Goal: Communication & Community: Ask a question

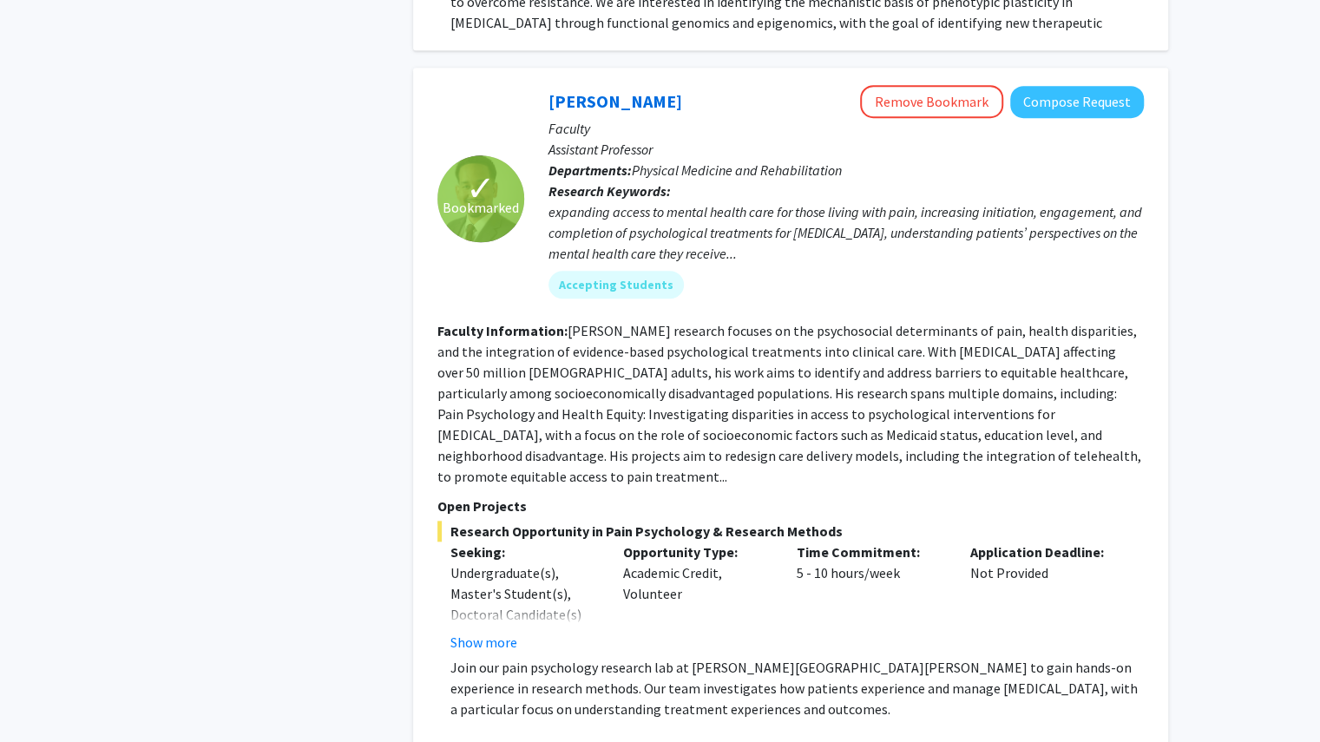
scroll to position [817, 0]
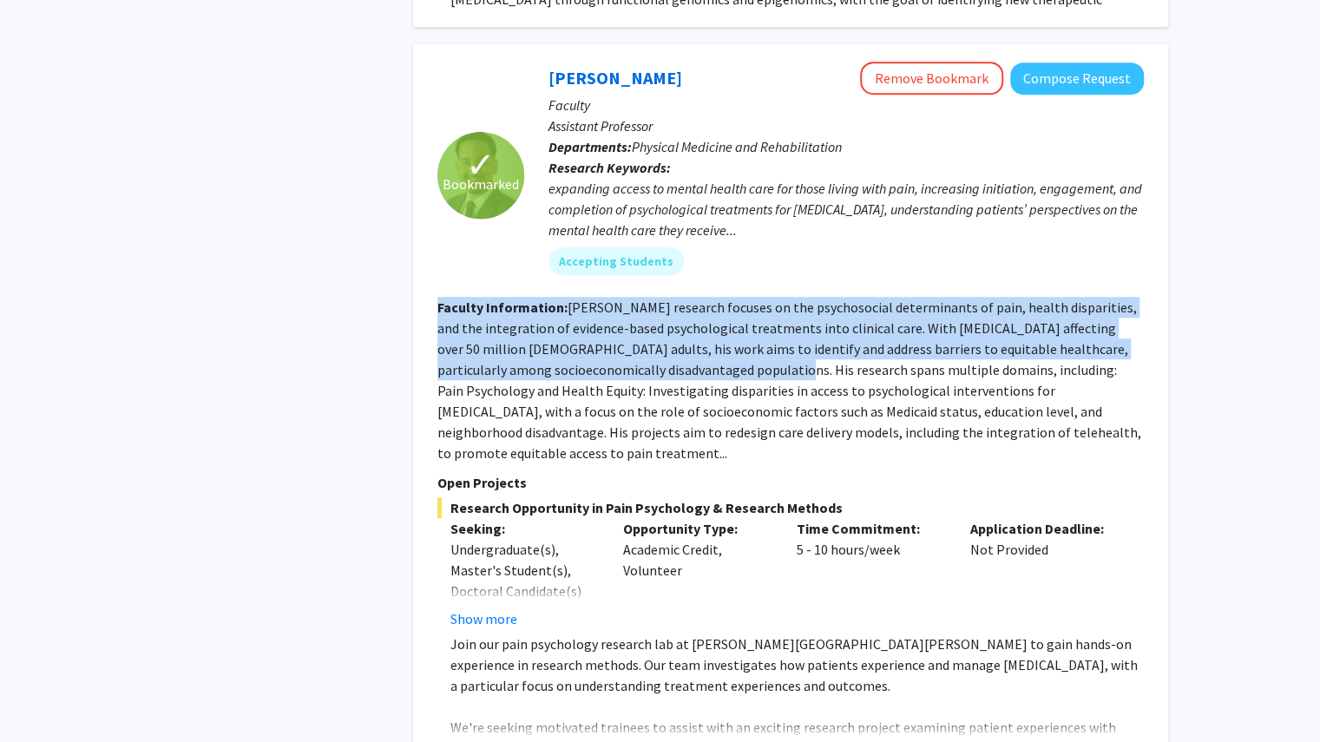
drag, startPoint x: 434, startPoint y: 284, endPoint x: 646, endPoint y: 345, distance: 220.5
click at [646, 345] on div "✓ Bookmarked [PERSON_NAME] Remove Bookmark Compose Request Faculty Assistant Pr…" at bounding box center [790, 413] width 755 height 738
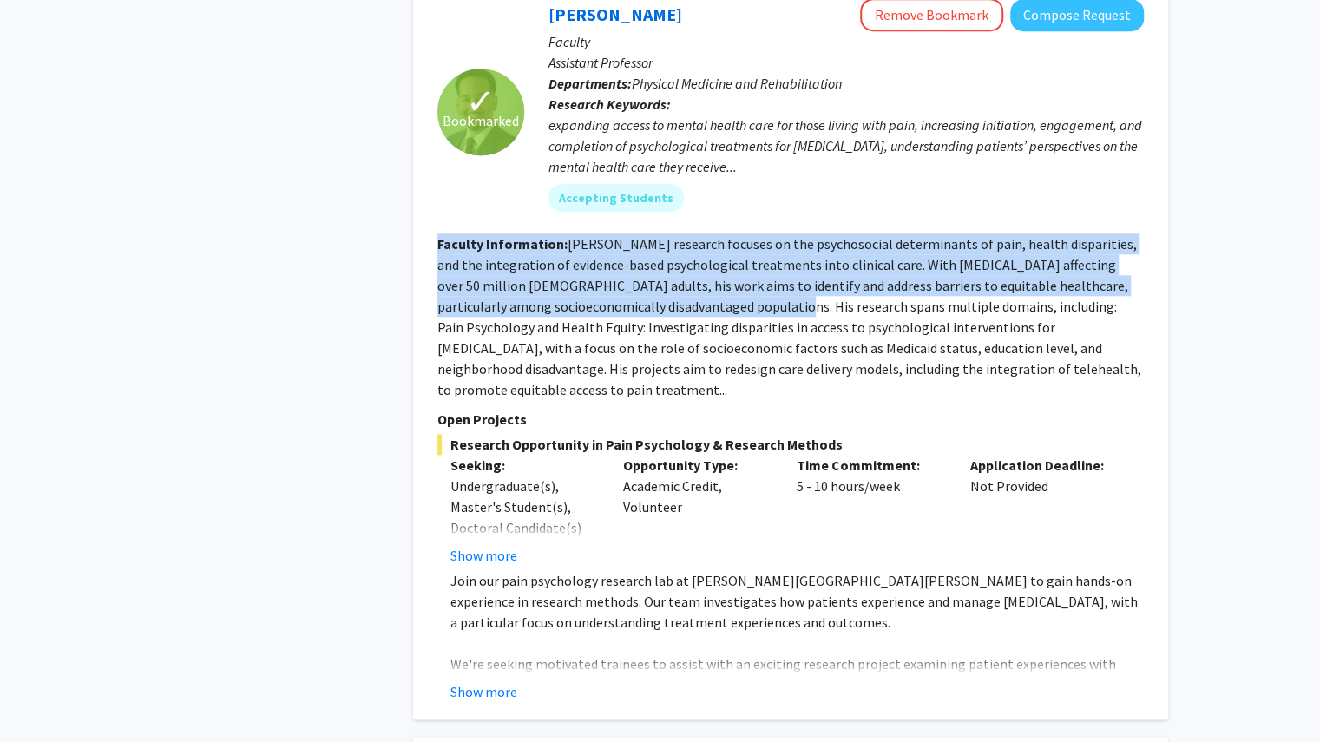
scroll to position [889, 0]
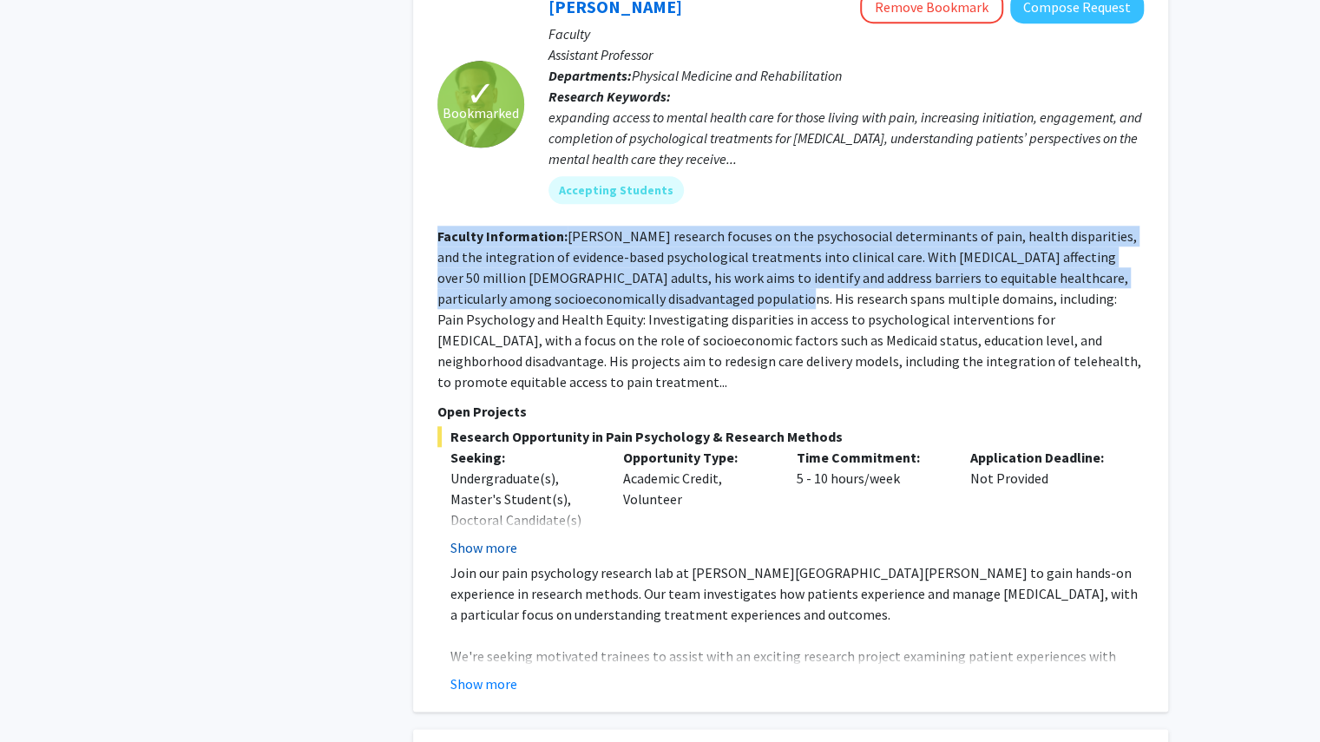
click at [479, 537] on button "Show more" at bounding box center [483, 547] width 67 height 21
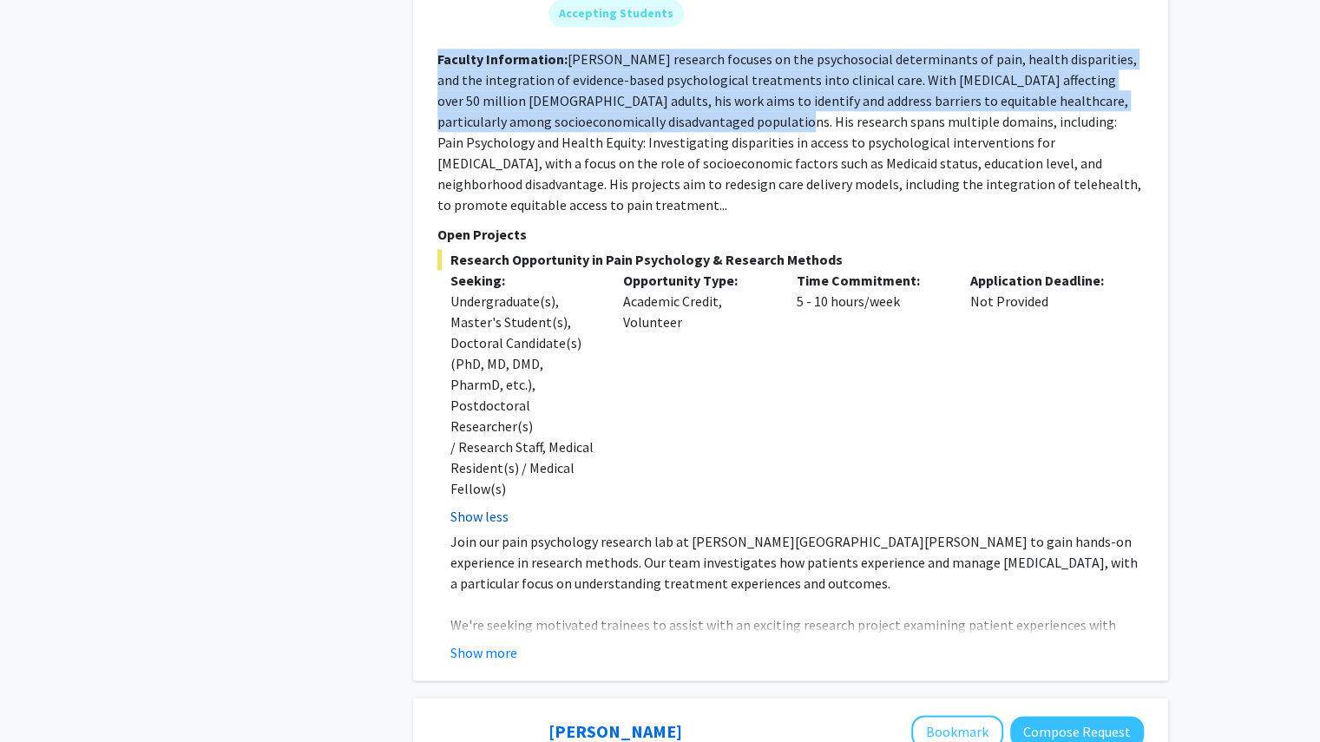
scroll to position [1074, 0]
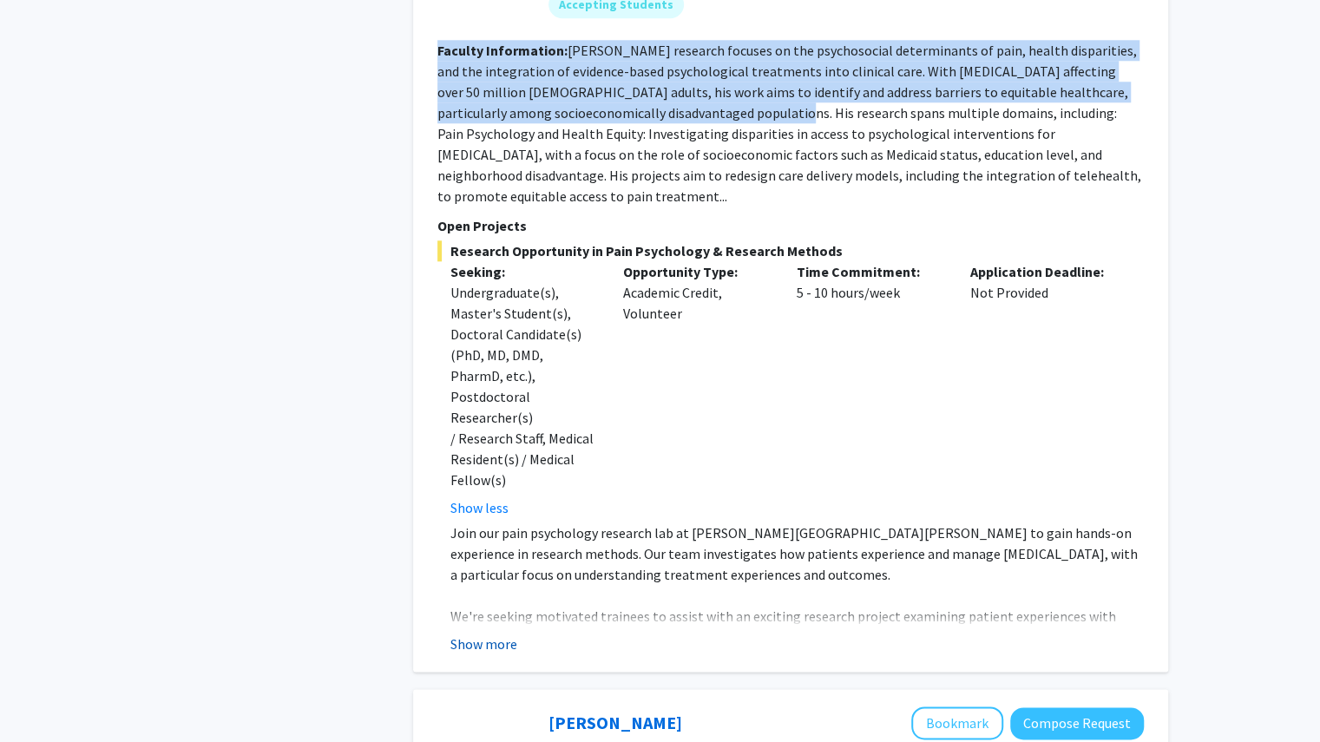
click at [473, 633] on button "Show more" at bounding box center [483, 643] width 67 height 21
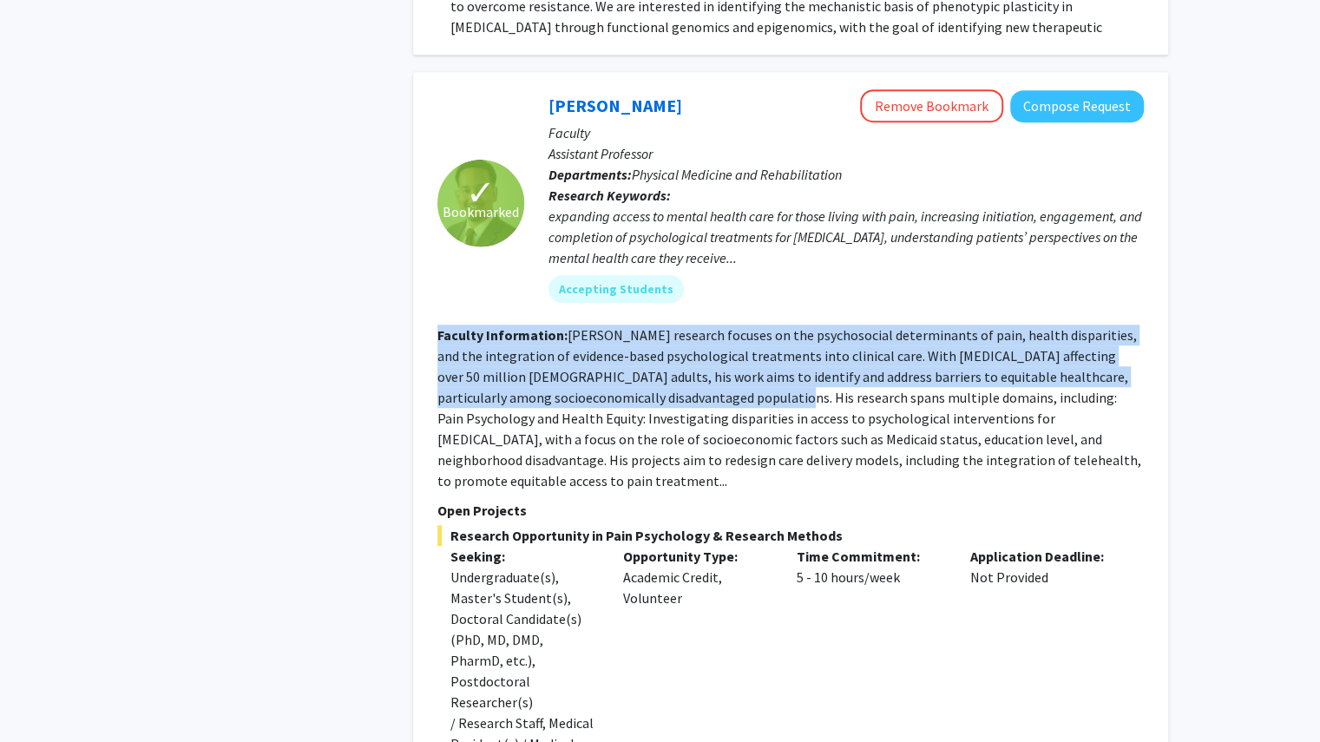
scroll to position [789, 0]
click at [437, 327] on fg-read-more "[PERSON_NAME] research focuses on the psychosocial determinants of pain, health…" at bounding box center [789, 408] width 704 height 163
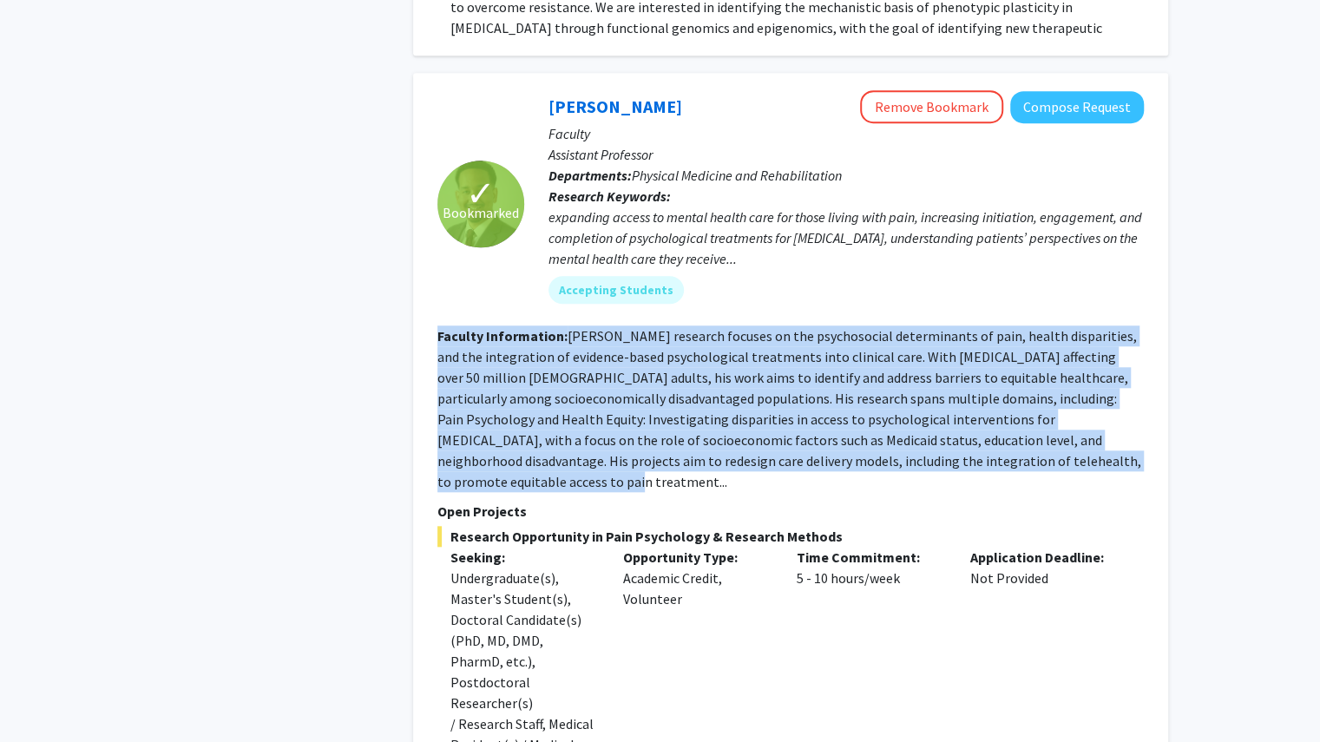
drag, startPoint x: 435, startPoint y: 313, endPoint x: 1137, endPoint y: 432, distance: 712.0
click at [677, 432] on div "✓ Bookmarked [PERSON_NAME] Remove Bookmark Compose Request Faculty Assistant Pr…" at bounding box center [790, 671] width 755 height 1197
copy section "Faculty Information: [PERSON_NAME] research focuses on the psychosocial determi…"
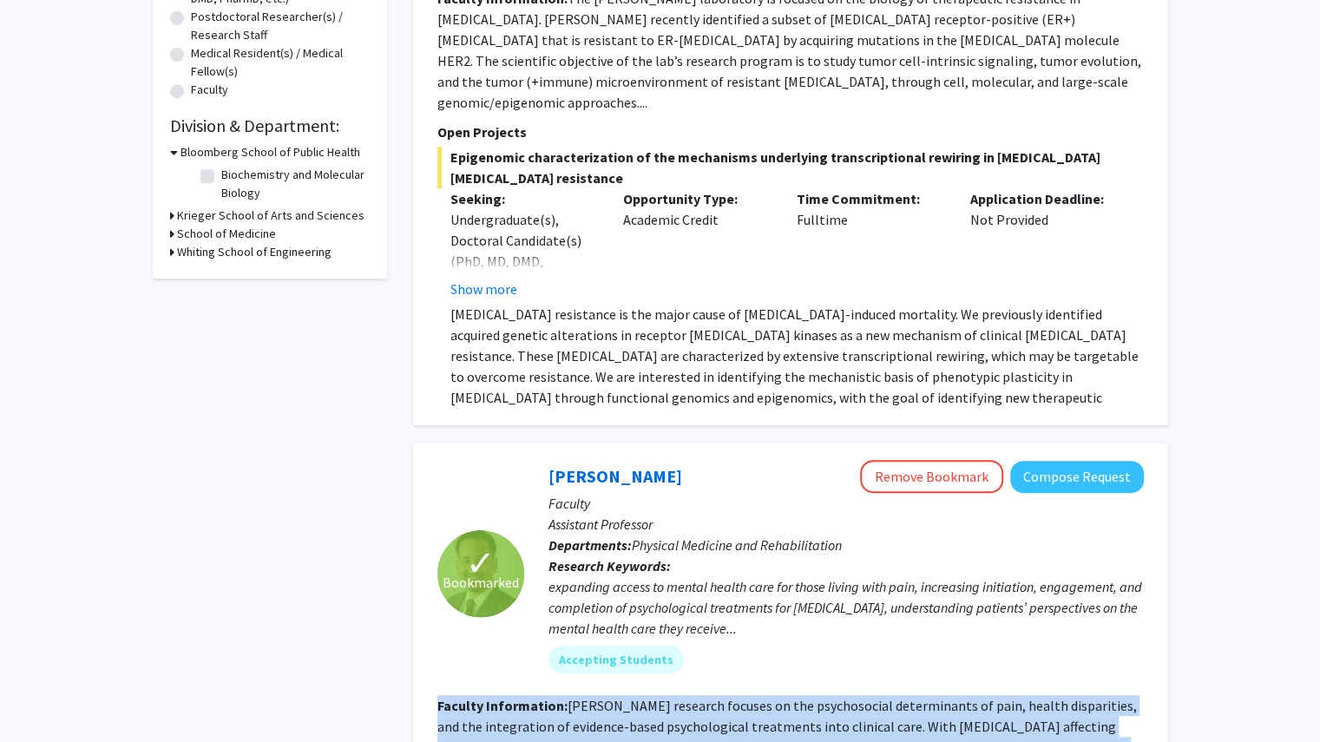
scroll to position [0, 0]
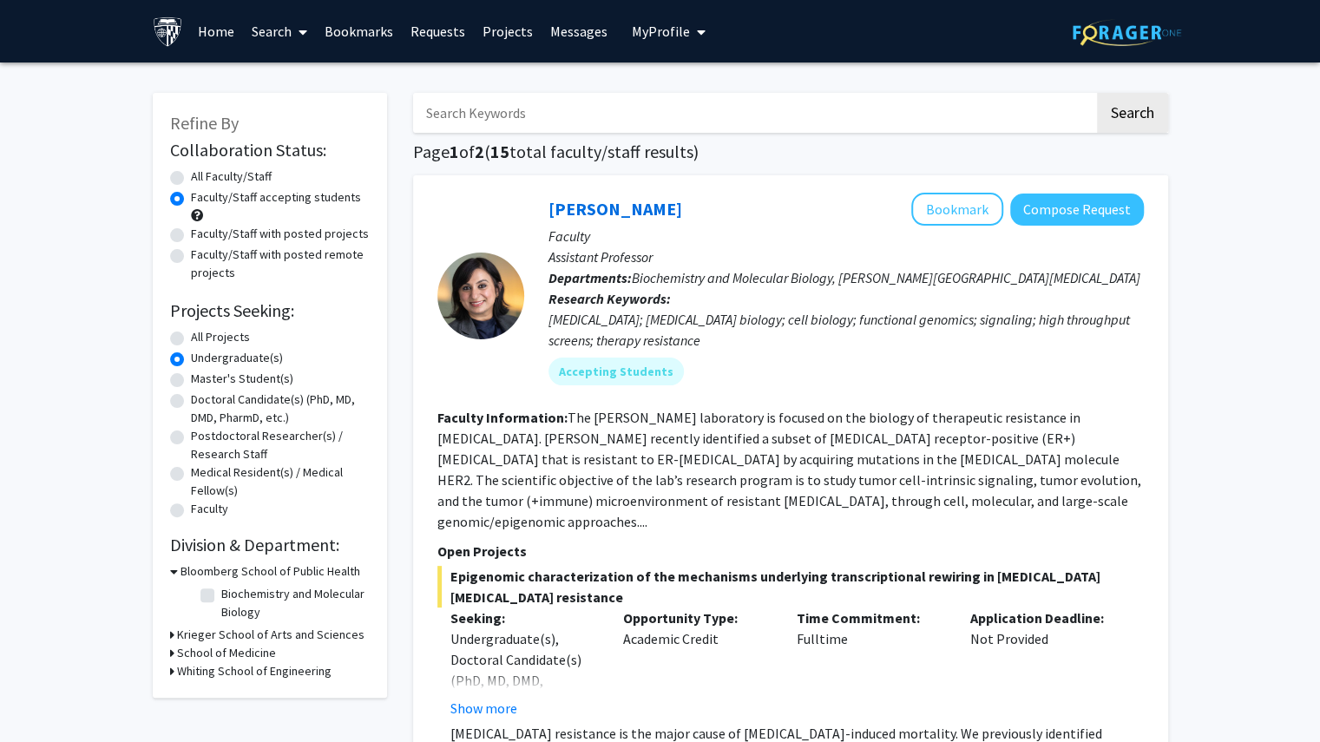
click at [356, 31] on link "Bookmarks" at bounding box center [359, 31] width 86 height 61
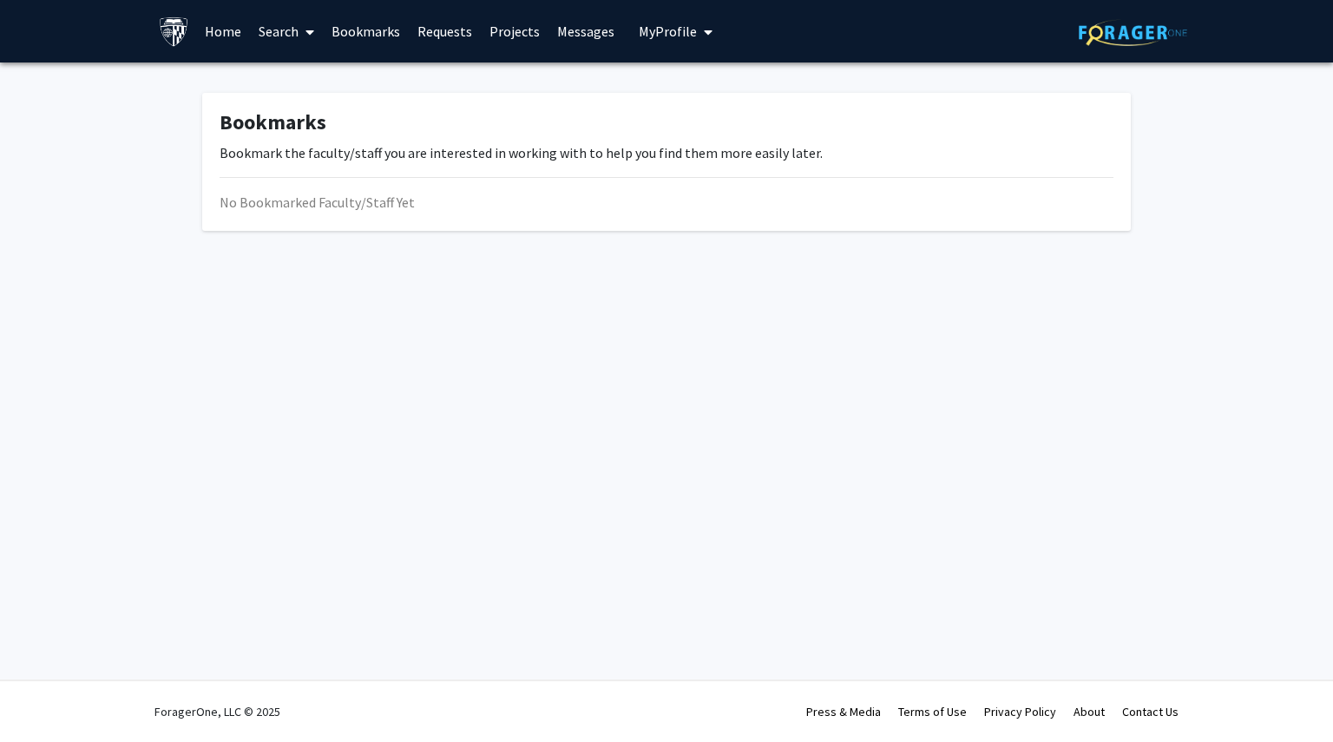
click at [657, 33] on span "My Profile" at bounding box center [668, 31] width 58 height 17
click at [418, 25] on link "Requests" at bounding box center [445, 31] width 72 height 61
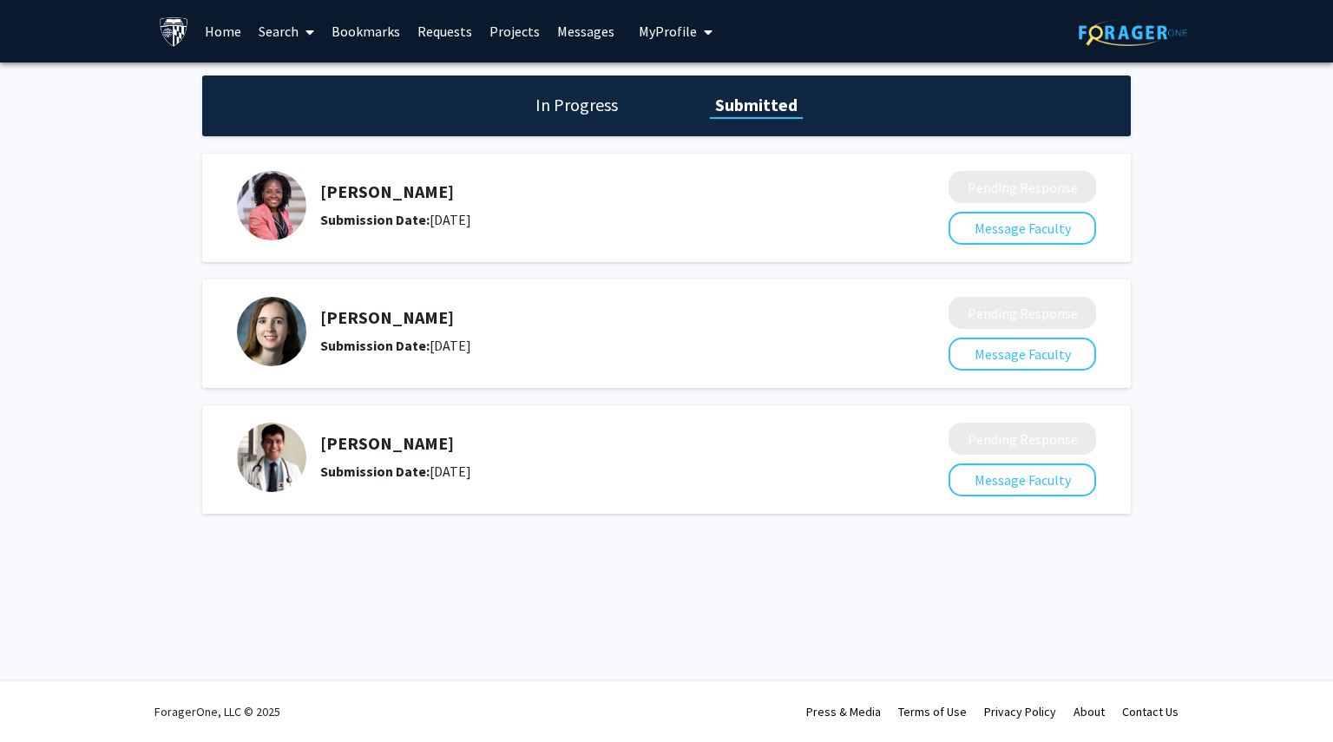
click at [226, 34] on link "Home" at bounding box center [223, 31] width 54 height 61
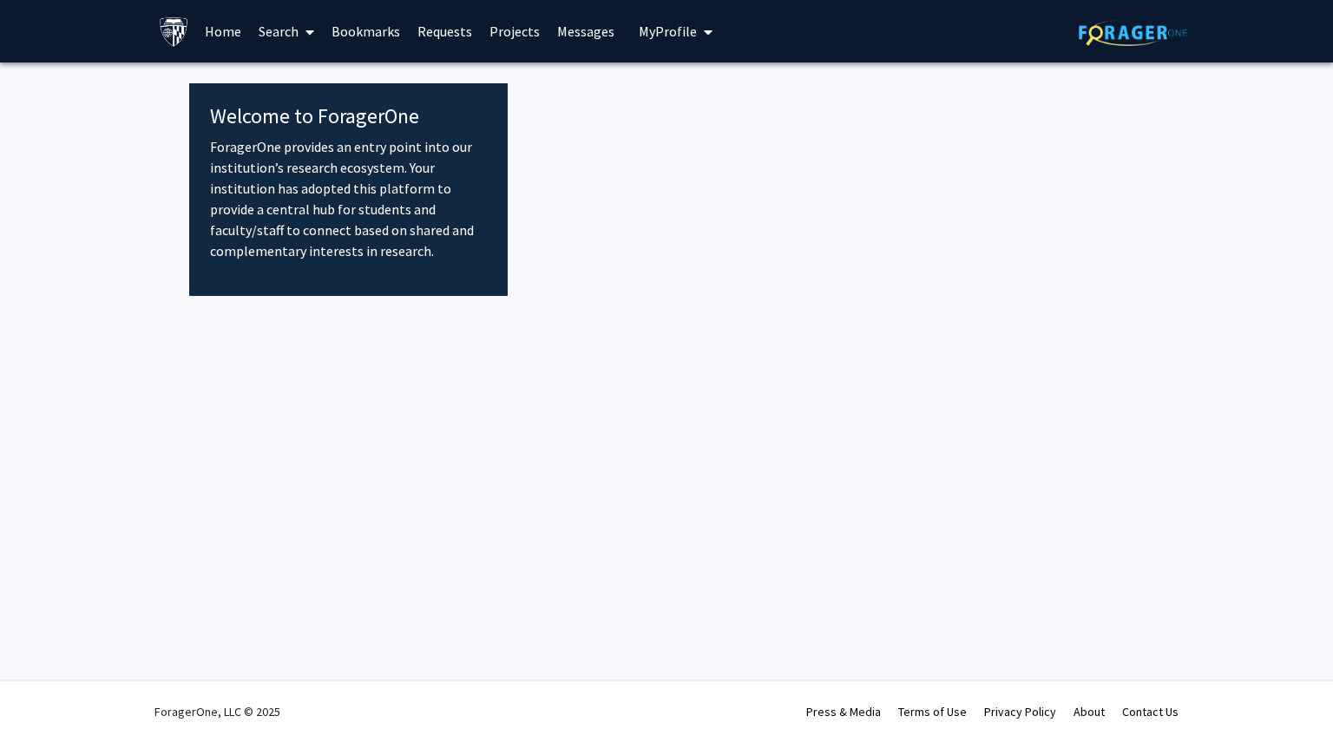
click at [345, 24] on link "Bookmarks" at bounding box center [366, 31] width 86 height 61
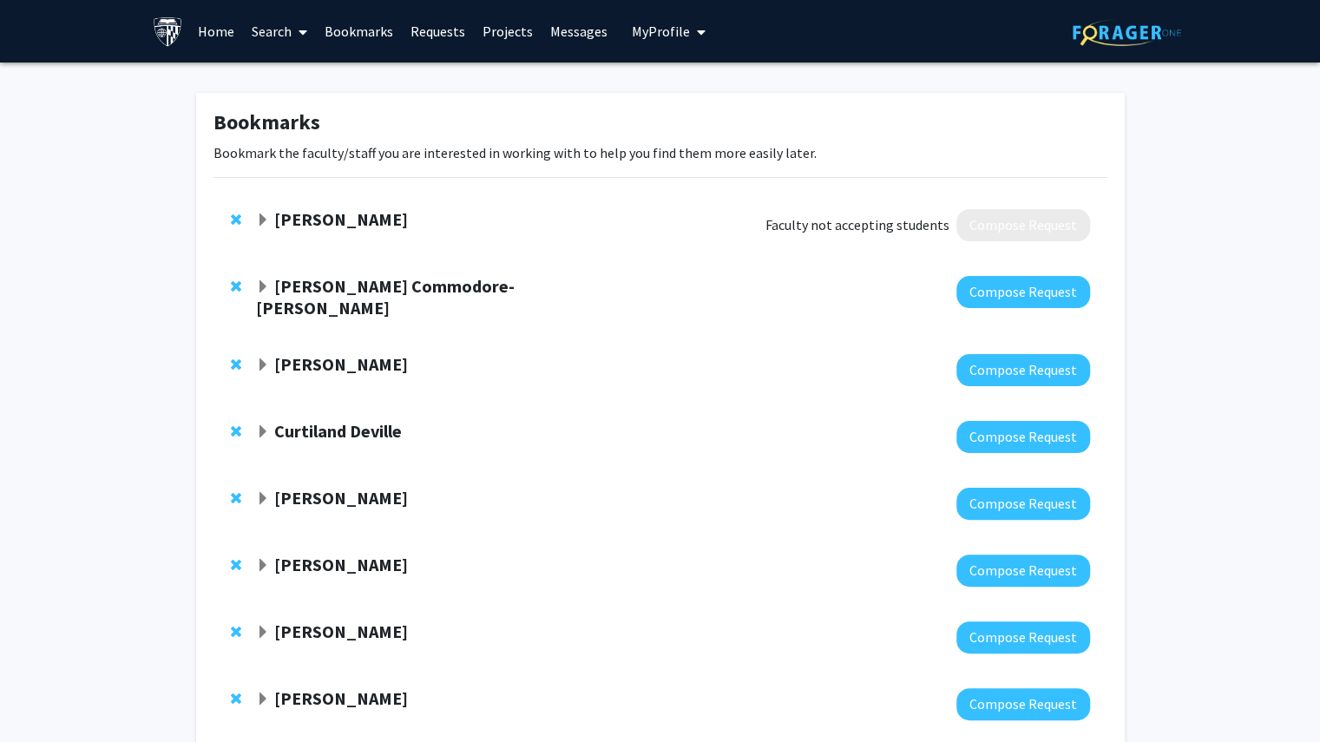
click at [275, 32] on link "Search" at bounding box center [279, 31] width 73 height 61
click at [293, 83] on span "Faculty/Staff" at bounding box center [307, 79] width 128 height 35
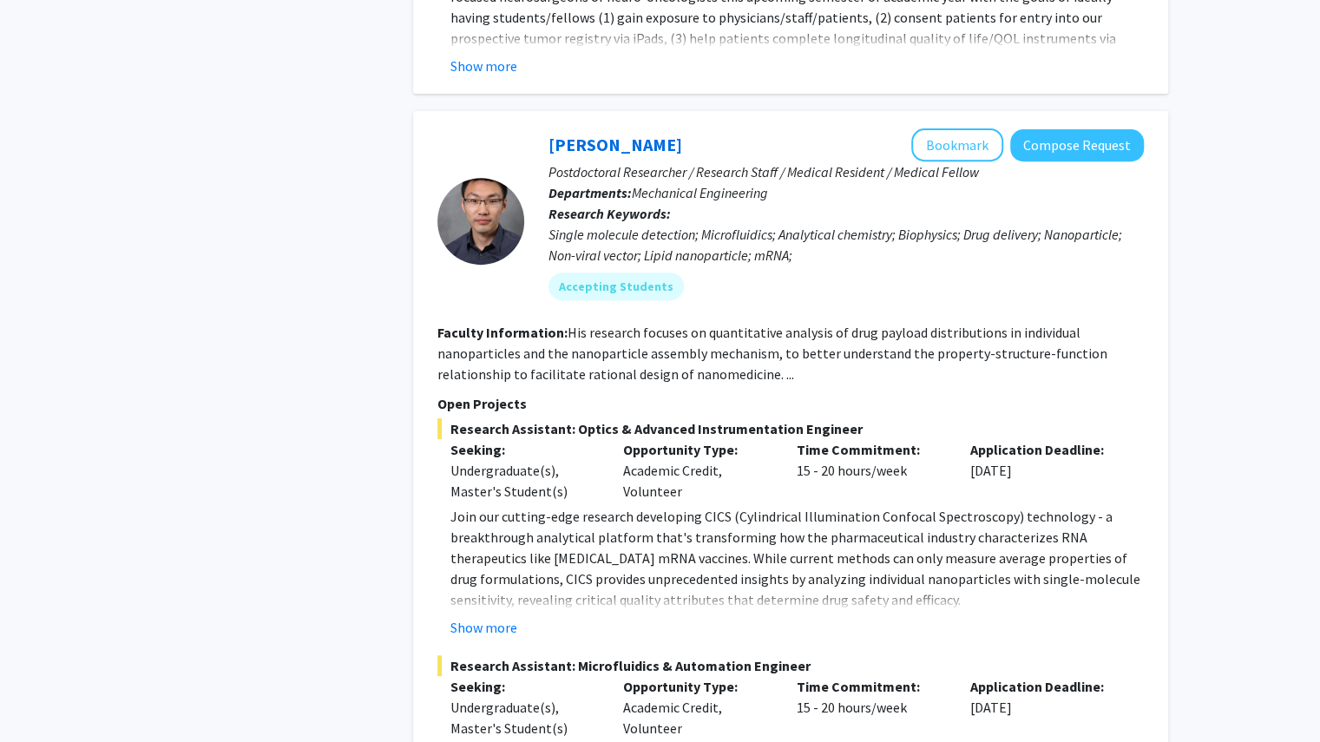
scroll to position [4315, 0]
click at [535, 459] on div "Undergraduate(s), Master's Student(s)" at bounding box center [524, 480] width 148 height 42
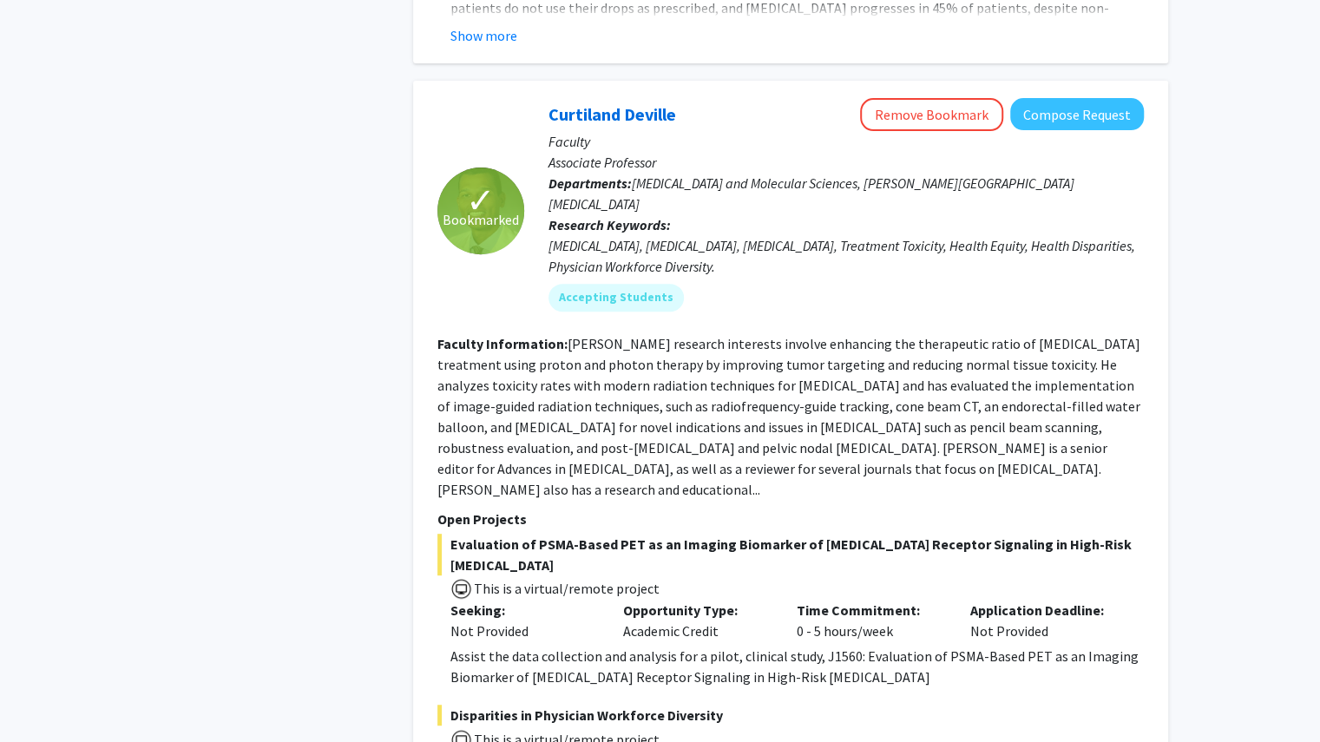
scroll to position [8189, 0]
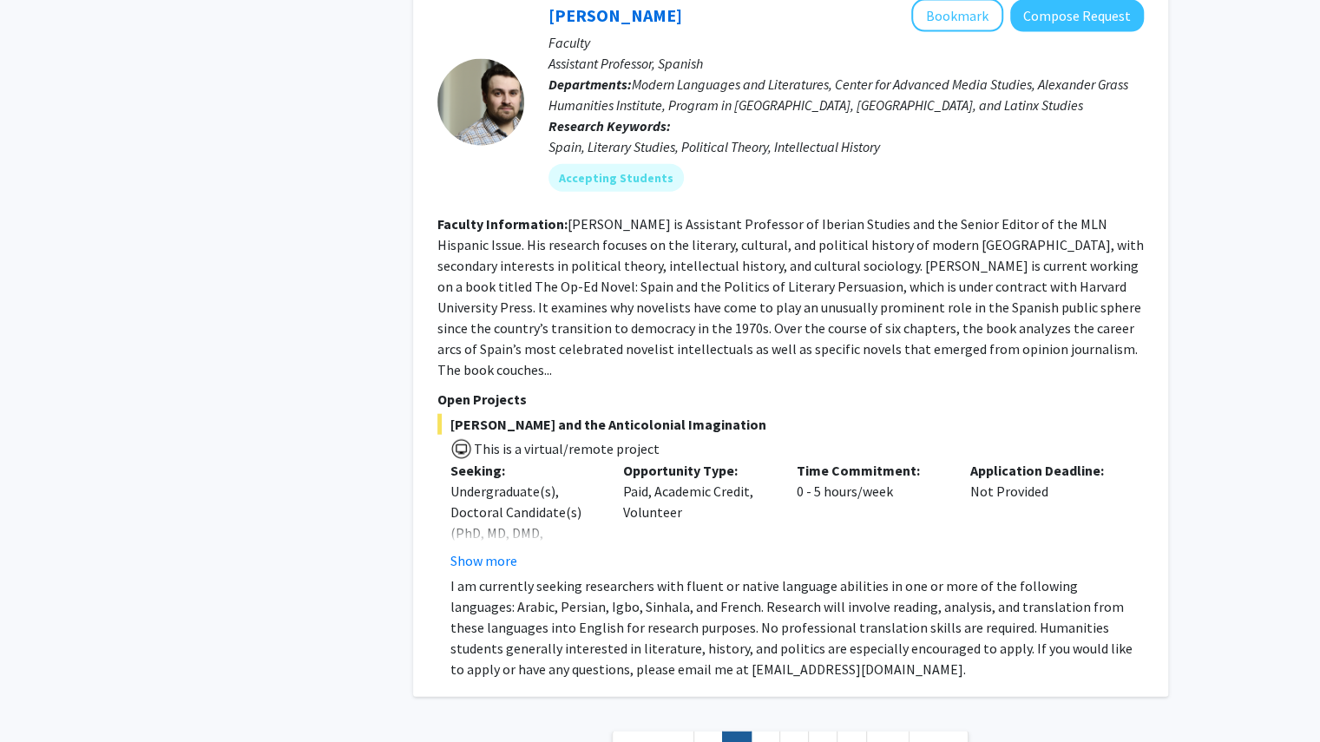
scroll to position [6290, 0]
click at [677, 731] on link "3" at bounding box center [766, 746] width 30 height 30
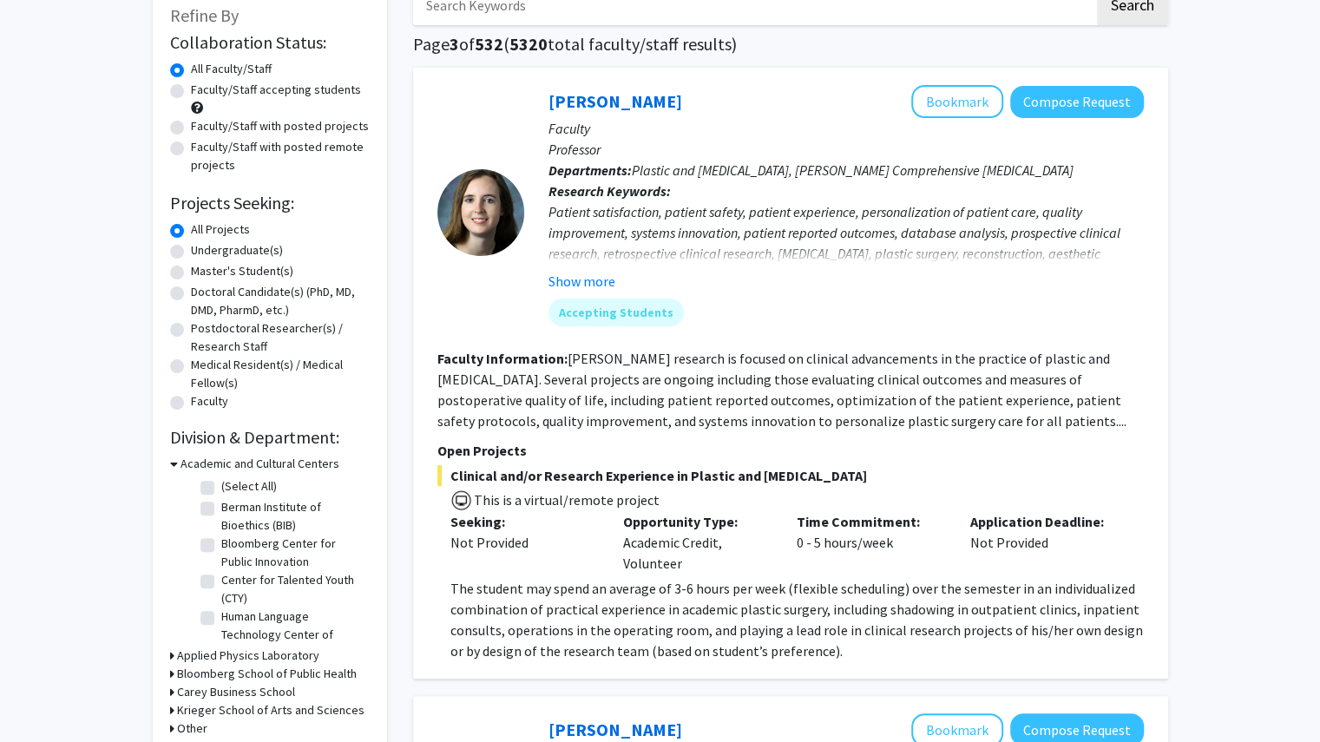
scroll to position [15, 0]
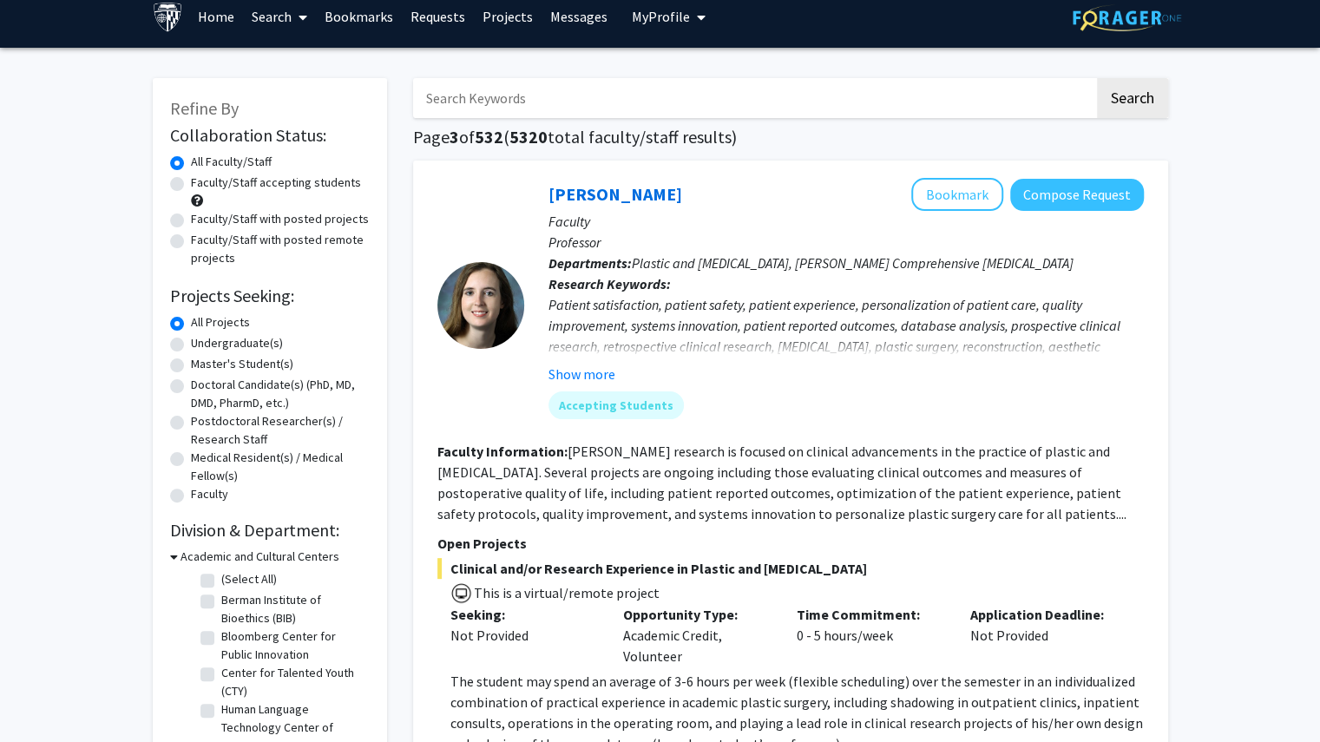
click at [439, 14] on link "Requests" at bounding box center [438, 16] width 72 height 61
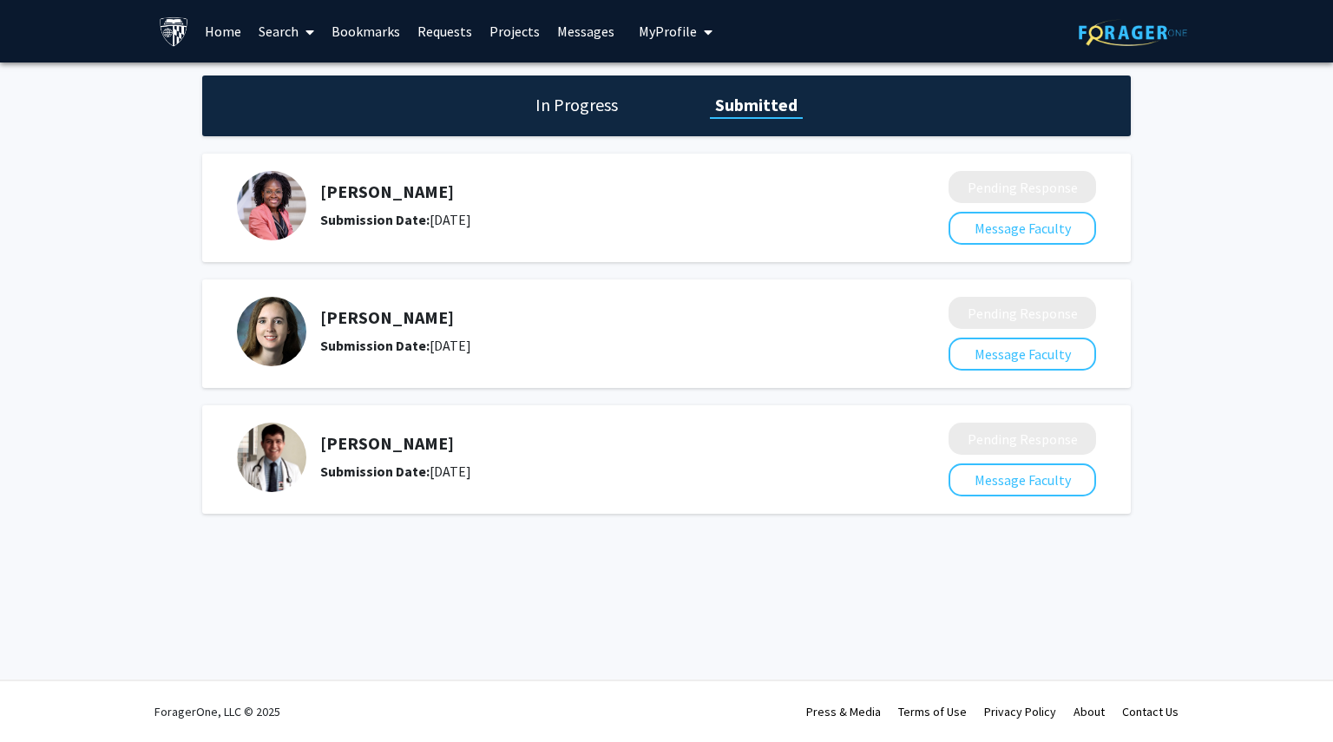
click at [281, 339] on img at bounding box center [271, 331] width 69 height 69
click at [356, 317] on h5 "[PERSON_NAME]" at bounding box center [588, 317] width 536 height 21
click at [342, 325] on h5 "[PERSON_NAME]" at bounding box center [588, 317] width 536 height 21
click at [345, 322] on h5 "[PERSON_NAME]" at bounding box center [588, 317] width 536 height 21
click at [280, 336] on img at bounding box center [271, 331] width 69 height 69
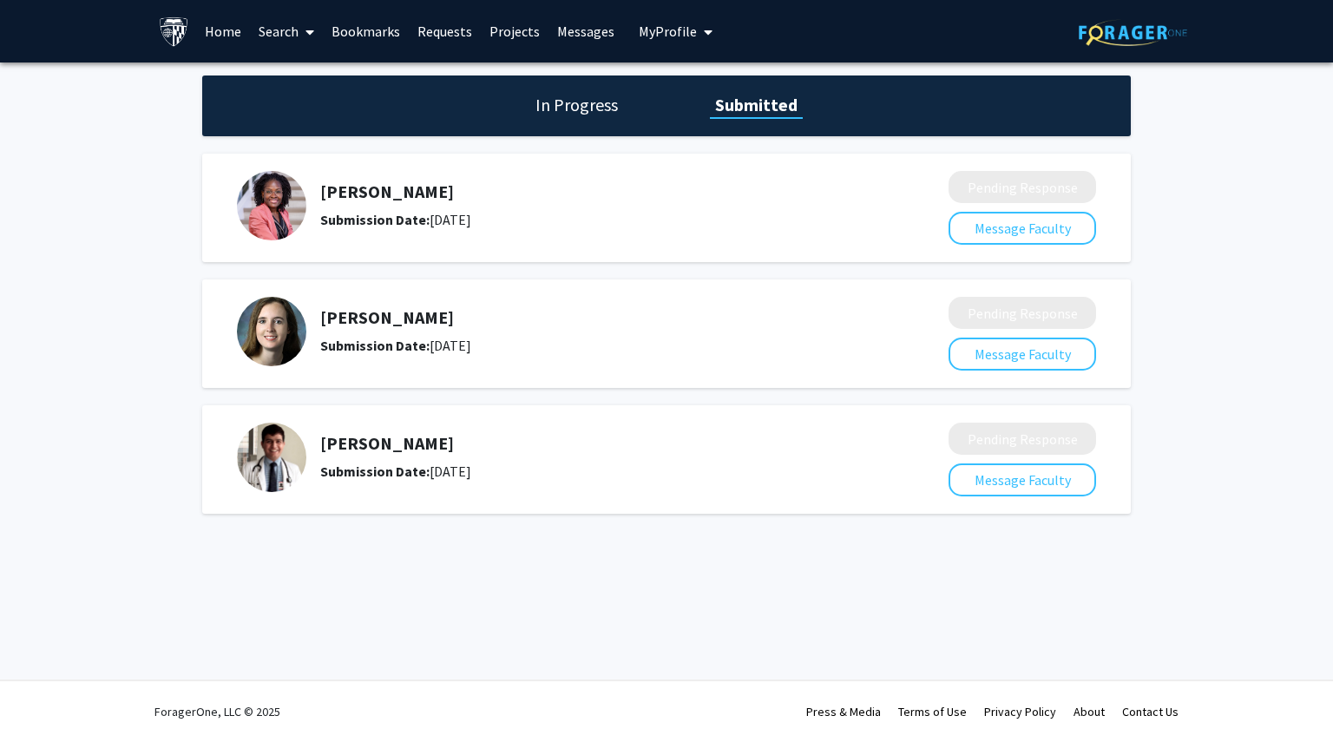
click at [280, 336] on img at bounding box center [271, 331] width 69 height 69
click at [368, 430] on div "[PERSON_NAME] Submission Date: [DATE]" at bounding box center [580, 457] width 687 height 69
click at [366, 464] on b "Submission Date:" at bounding box center [374, 471] width 109 height 17
click at [392, 197] on h5 "[PERSON_NAME]" at bounding box center [588, 191] width 536 height 21
click at [572, 116] on h1 "In Progress" at bounding box center [576, 105] width 93 height 24
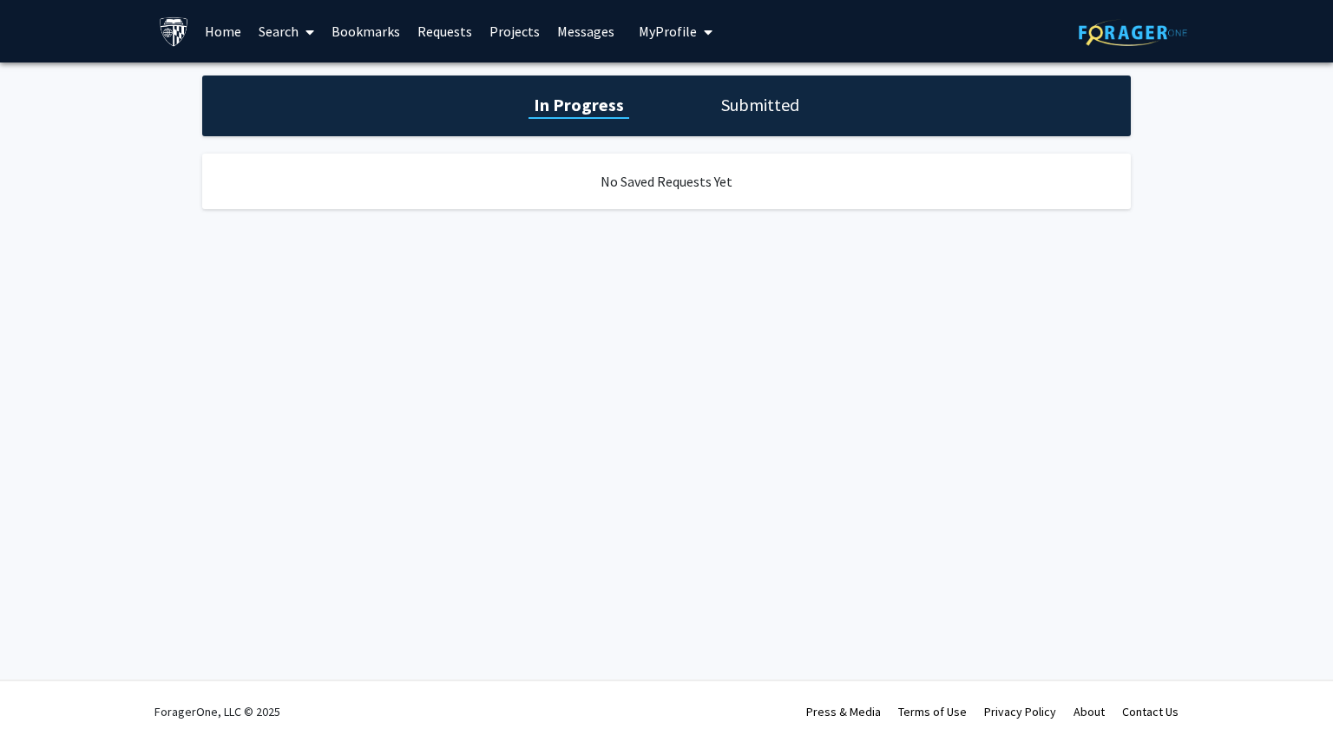
click at [677, 84] on div "In Progress Submitted" at bounding box center [666, 105] width 929 height 61
click at [207, 27] on link "Home" at bounding box center [223, 31] width 54 height 61
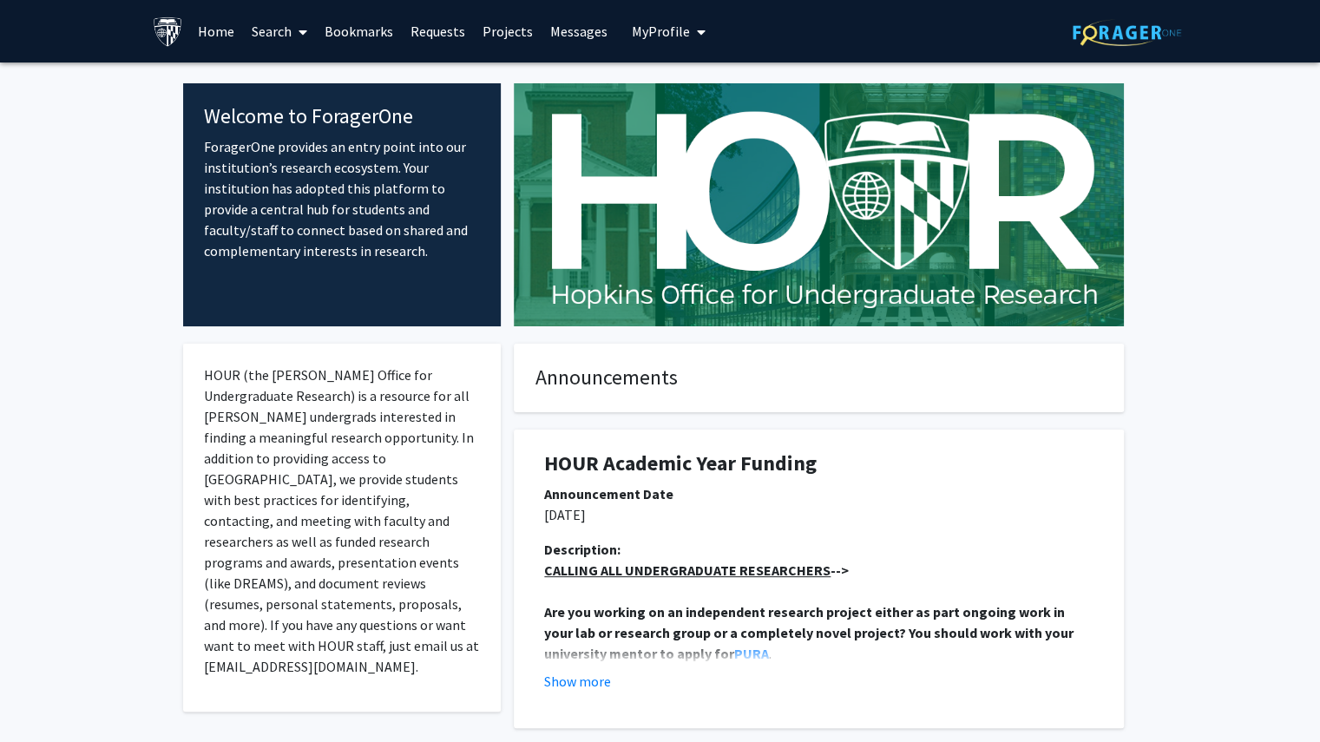
click at [489, 22] on link "Projects" at bounding box center [508, 31] width 68 height 61
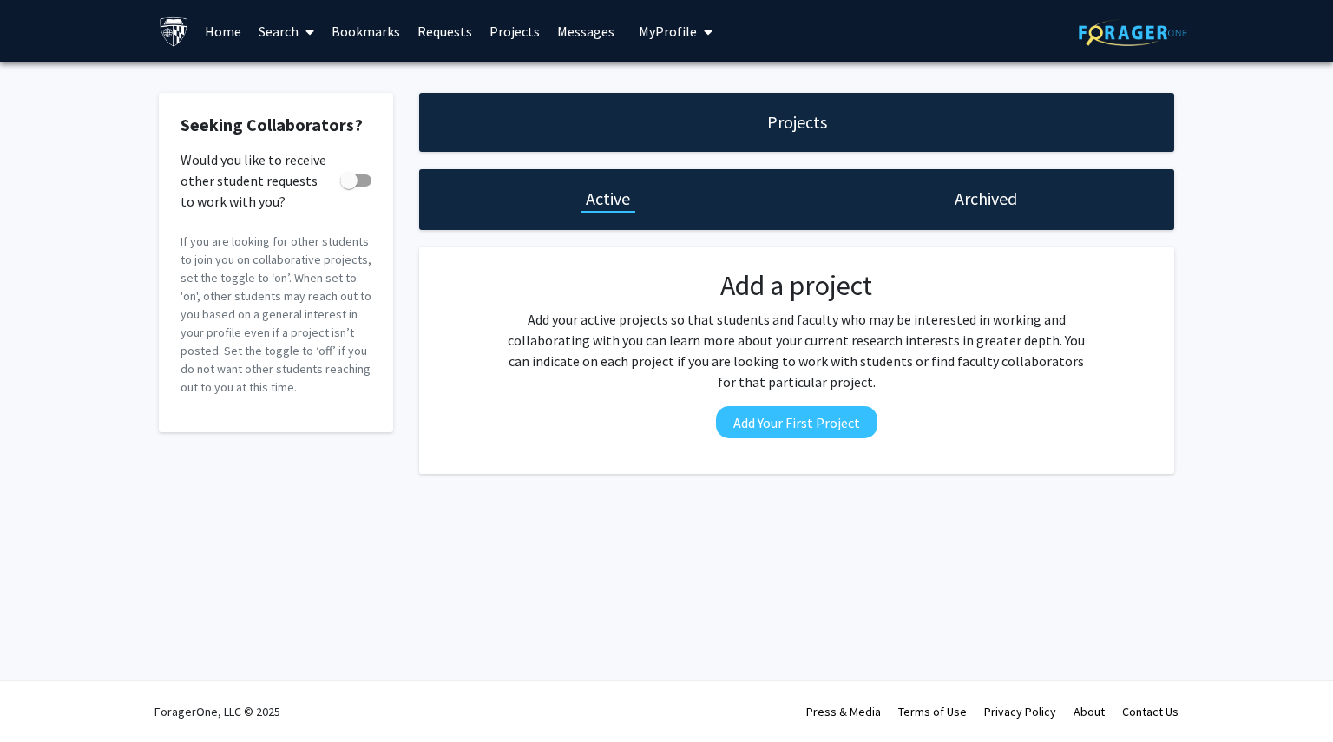
click at [441, 29] on link "Requests" at bounding box center [445, 31] width 72 height 61
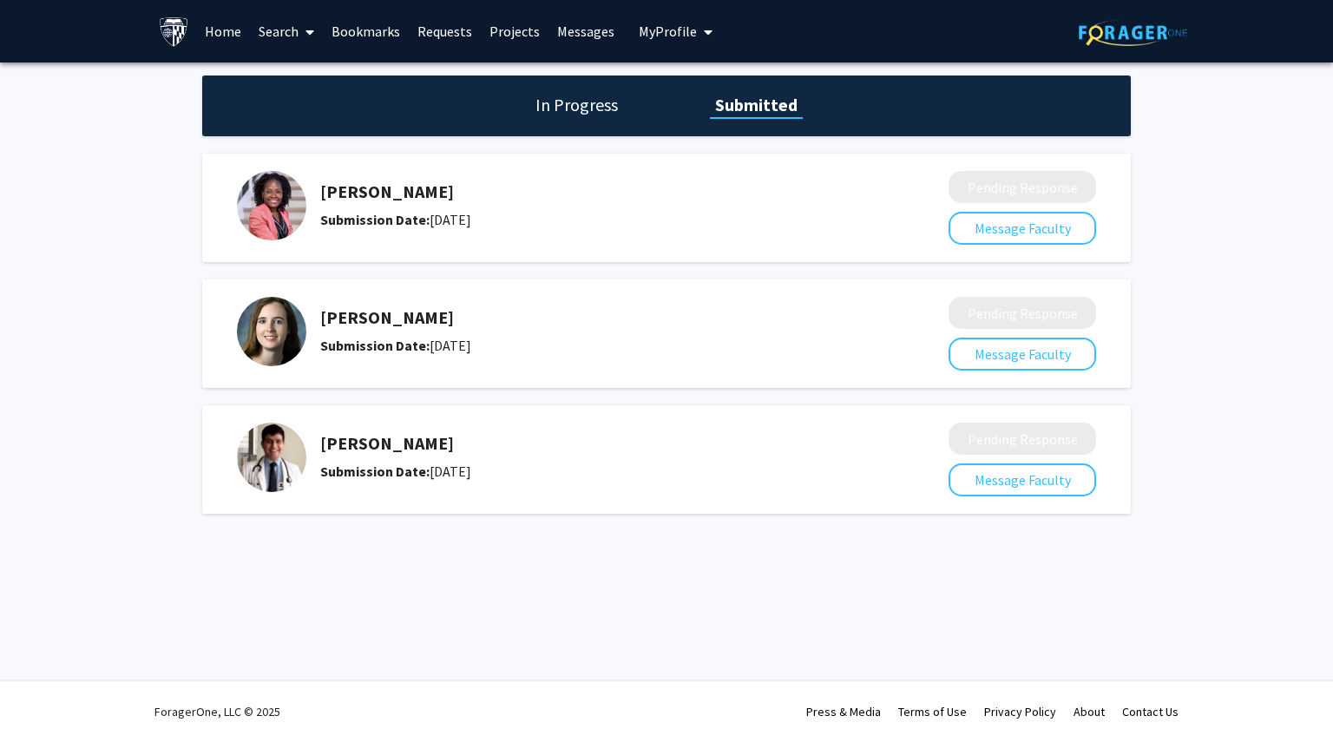
click at [338, 48] on link "Bookmarks" at bounding box center [366, 31] width 86 height 61
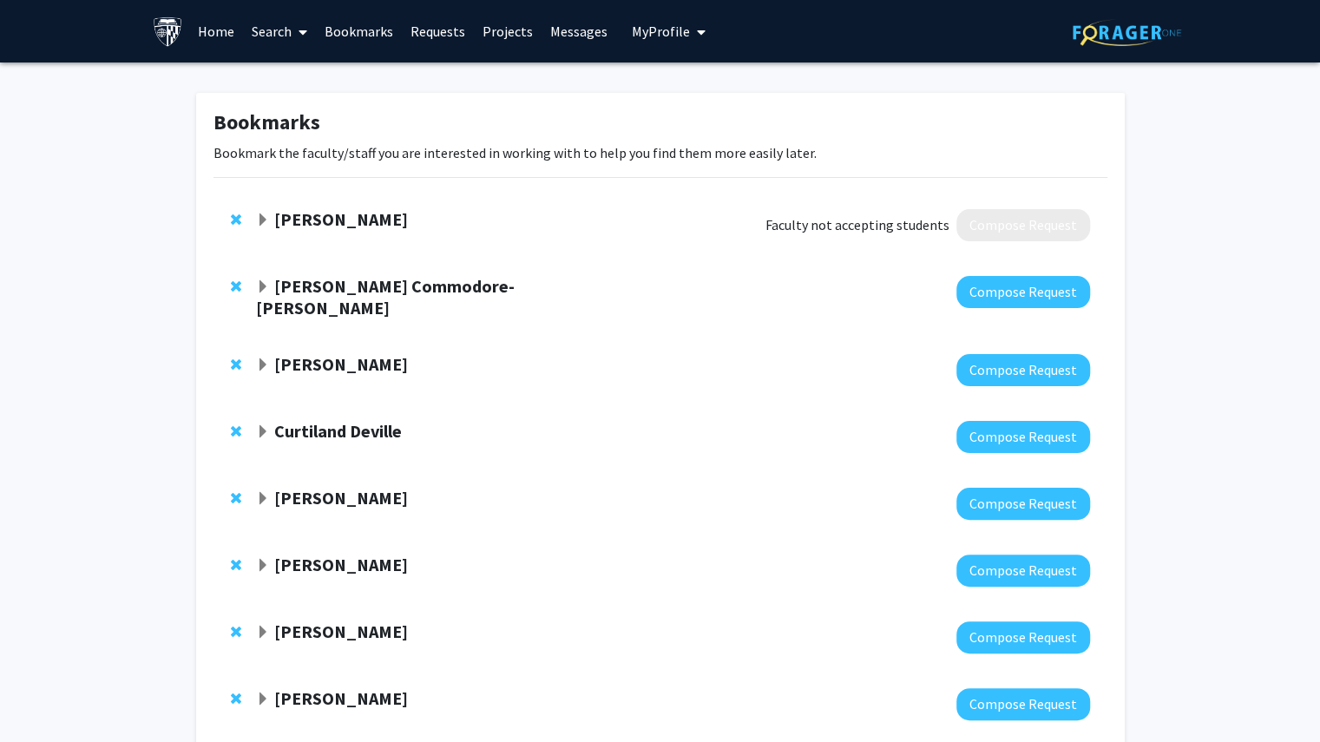
click at [317, 290] on strong "[PERSON_NAME] Commodore-[PERSON_NAME]" at bounding box center [385, 296] width 259 height 43
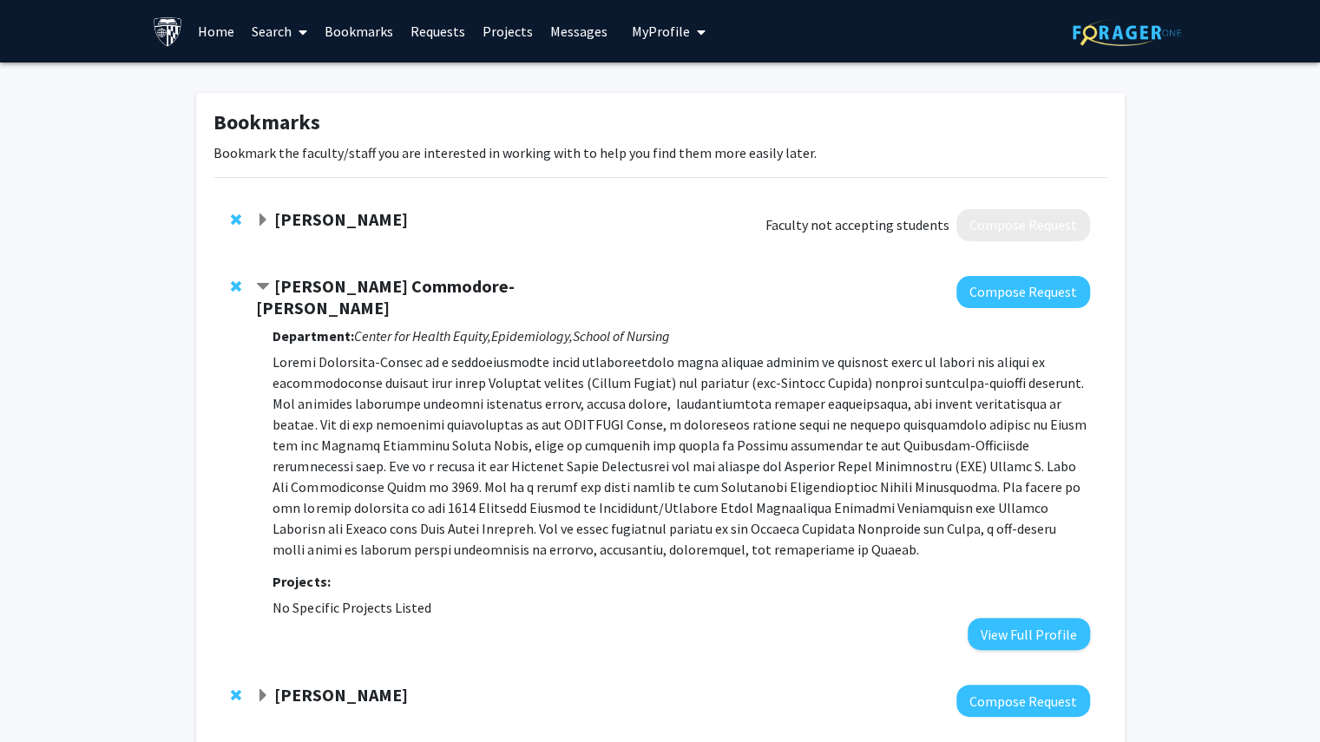
click at [317, 290] on strong "[PERSON_NAME] Commodore-[PERSON_NAME]" at bounding box center [385, 296] width 259 height 43
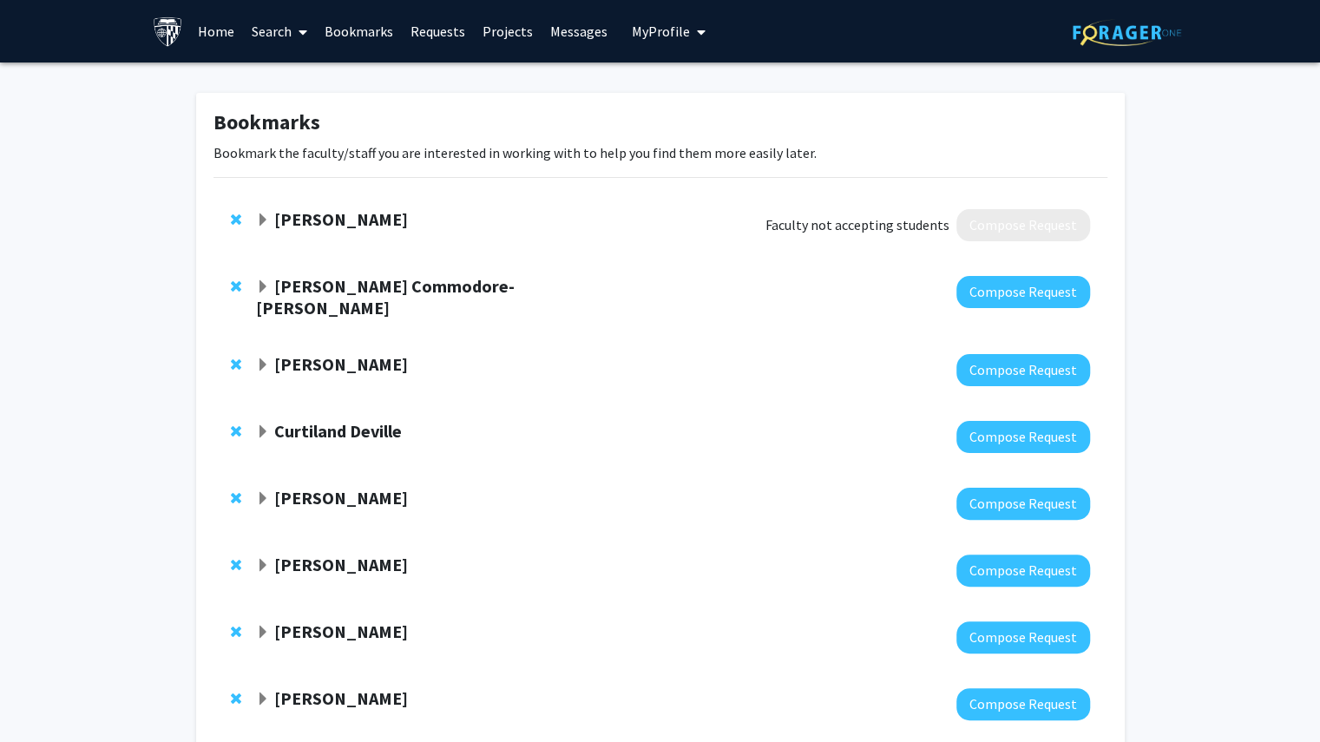
click at [312, 363] on strong "[PERSON_NAME]" at bounding box center [341, 364] width 134 height 22
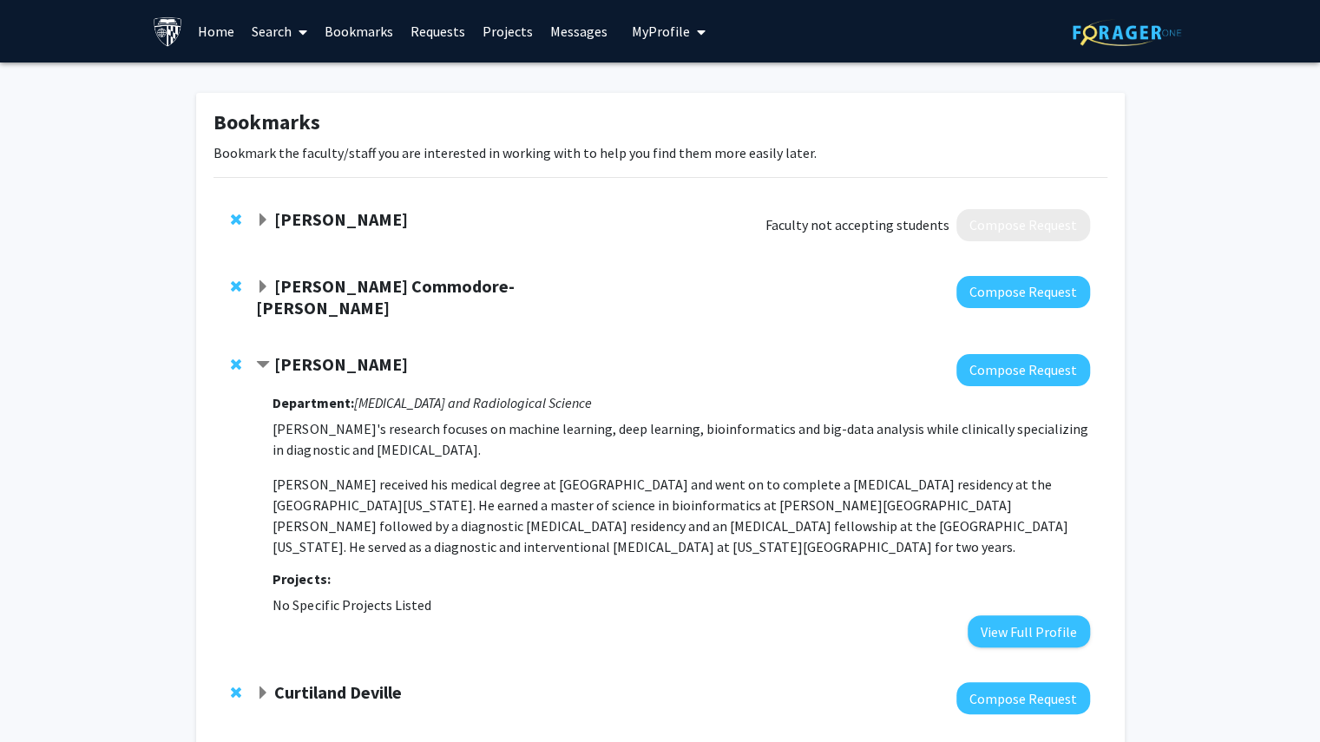
click at [312, 363] on strong "[PERSON_NAME]" at bounding box center [341, 364] width 134 height 22
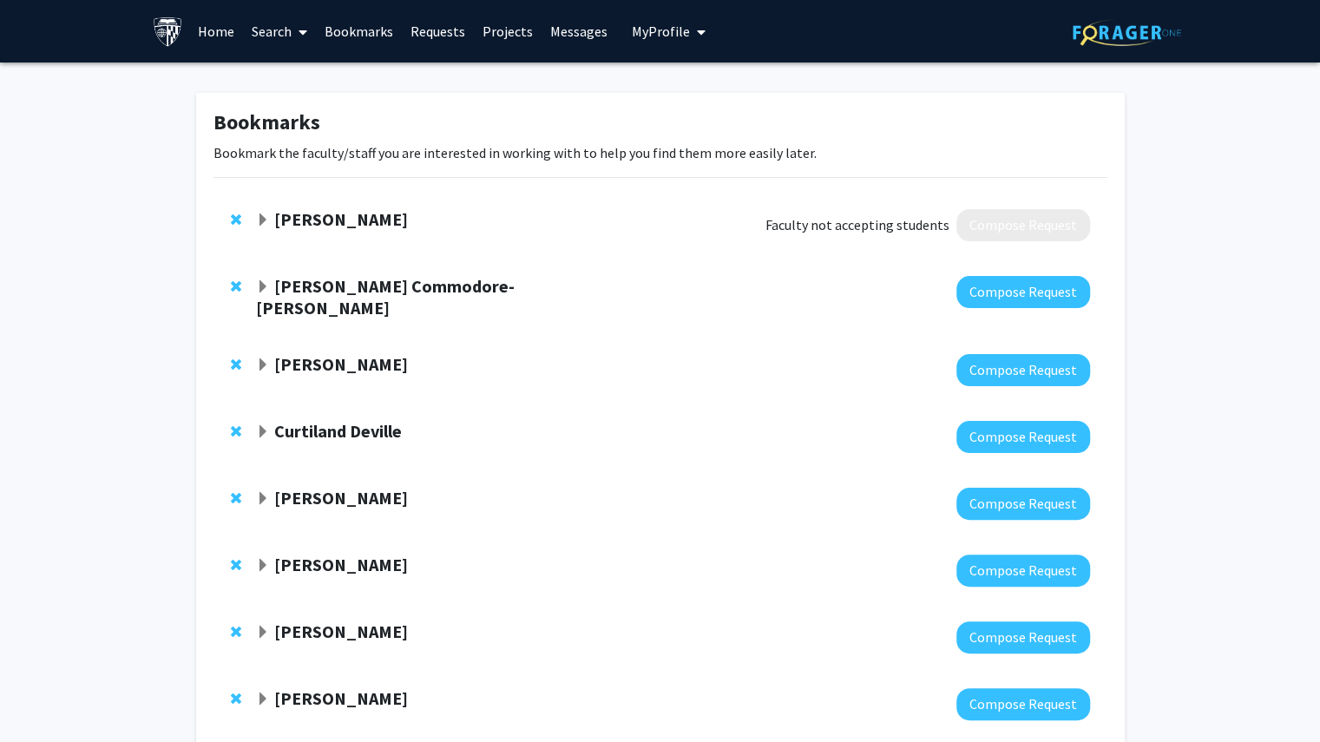
click at [311, 420] on strong "Curtiland Deville" at bounding box center [338, 431] width 128 height 22
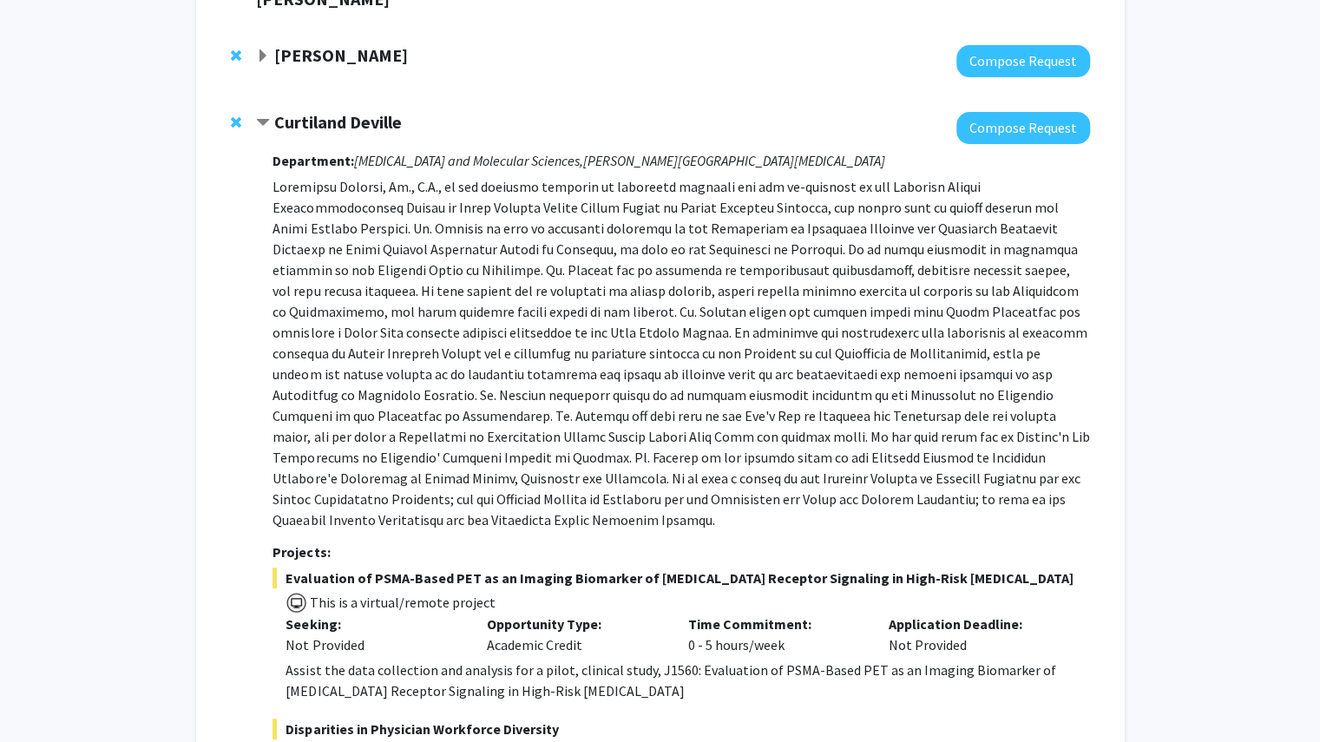
scroll to position [291, 0]
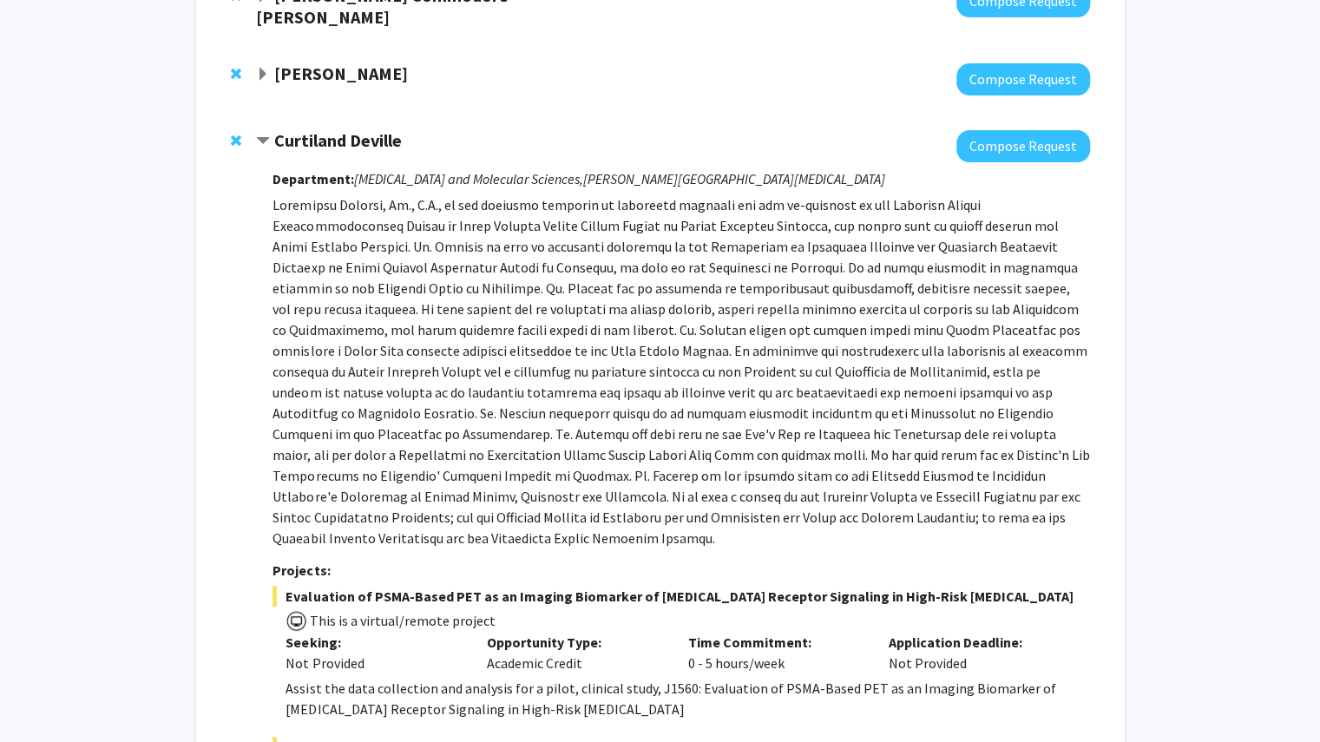
click at [345, 147] on div at bounding box center [672, 146] width 833 height 32
click at [333, 141] on div at bounding box center [672, 146] width 833 height 32
click at [282, 141] on div at bounding box center [672, 146] width 833 height 32
click at [271, 130] on div "Curtiland Deville" at bounding box center [443, 141] width 375 height 22
click at [266, 135] on span "Contract Curtiland Deville Bookmark" at bounding box center [263, 142] width 14 height 14
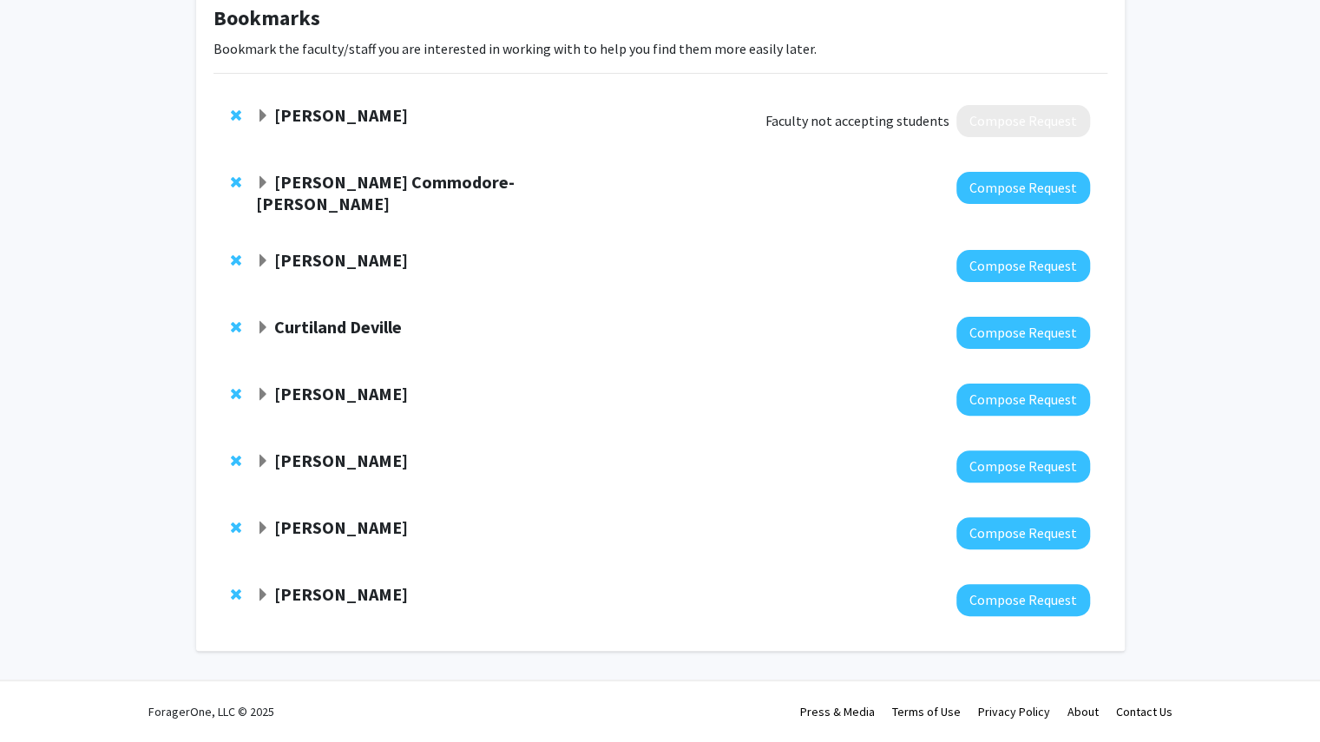
scroll to position [92, 0]
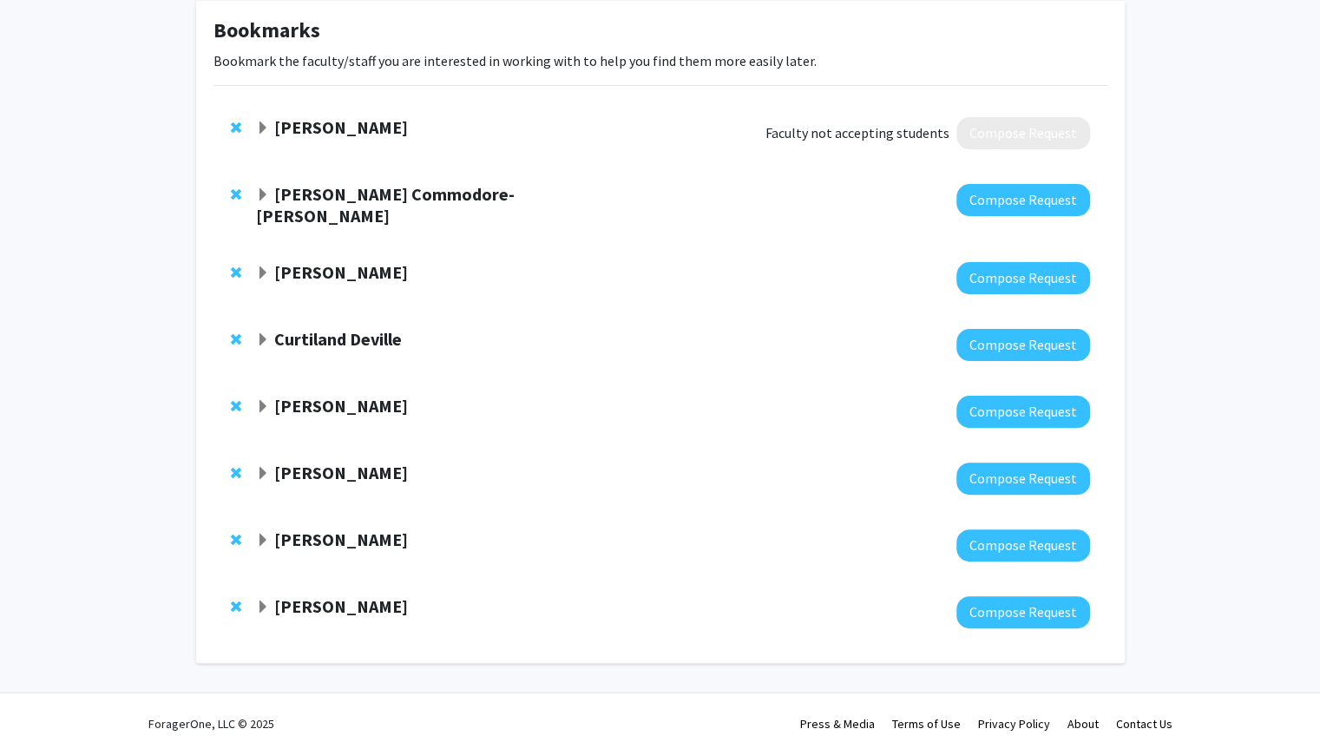
click at [272, 396] on div "[PERSON_NAME]" at bounding box center [443, 407] width 375 height 22
click at [265, 400] on span "Expand Javiera Johnson Bookmark" at bounding box center [263, 407] width 14 height 14
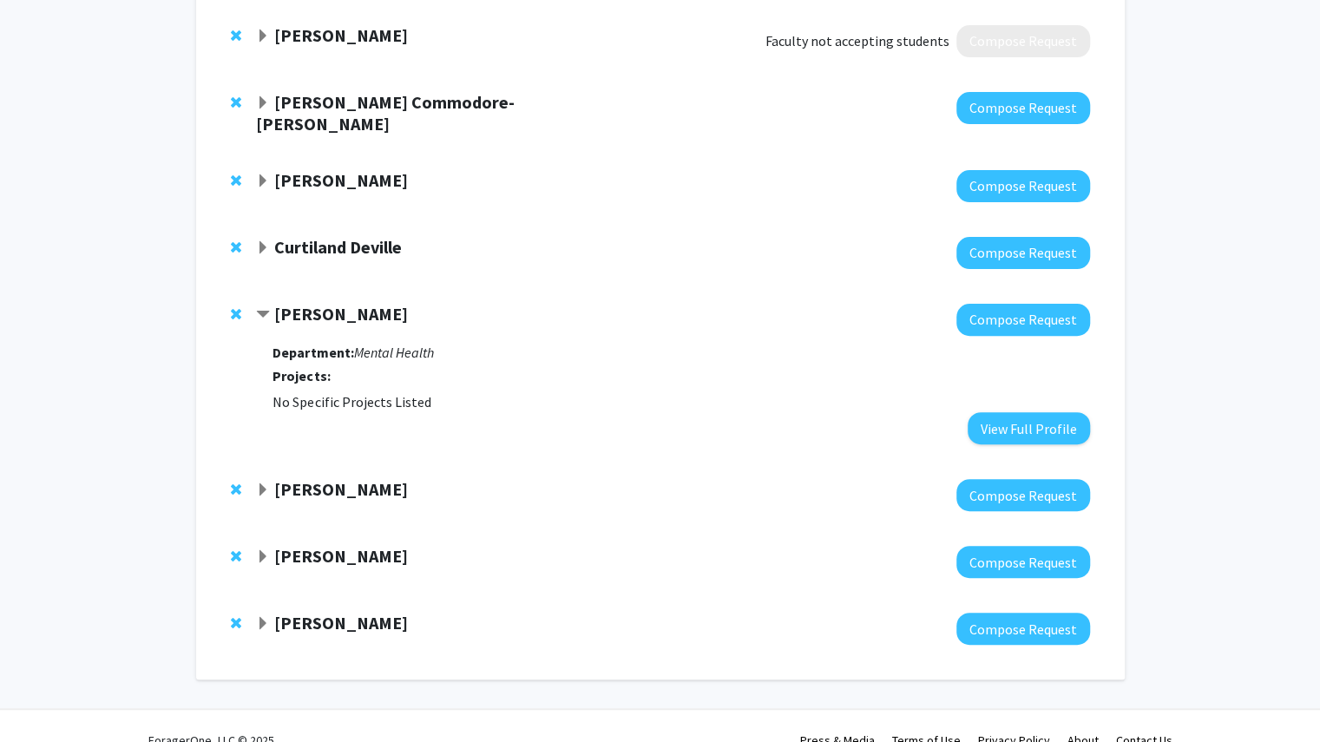
scroll to position [186, 0]
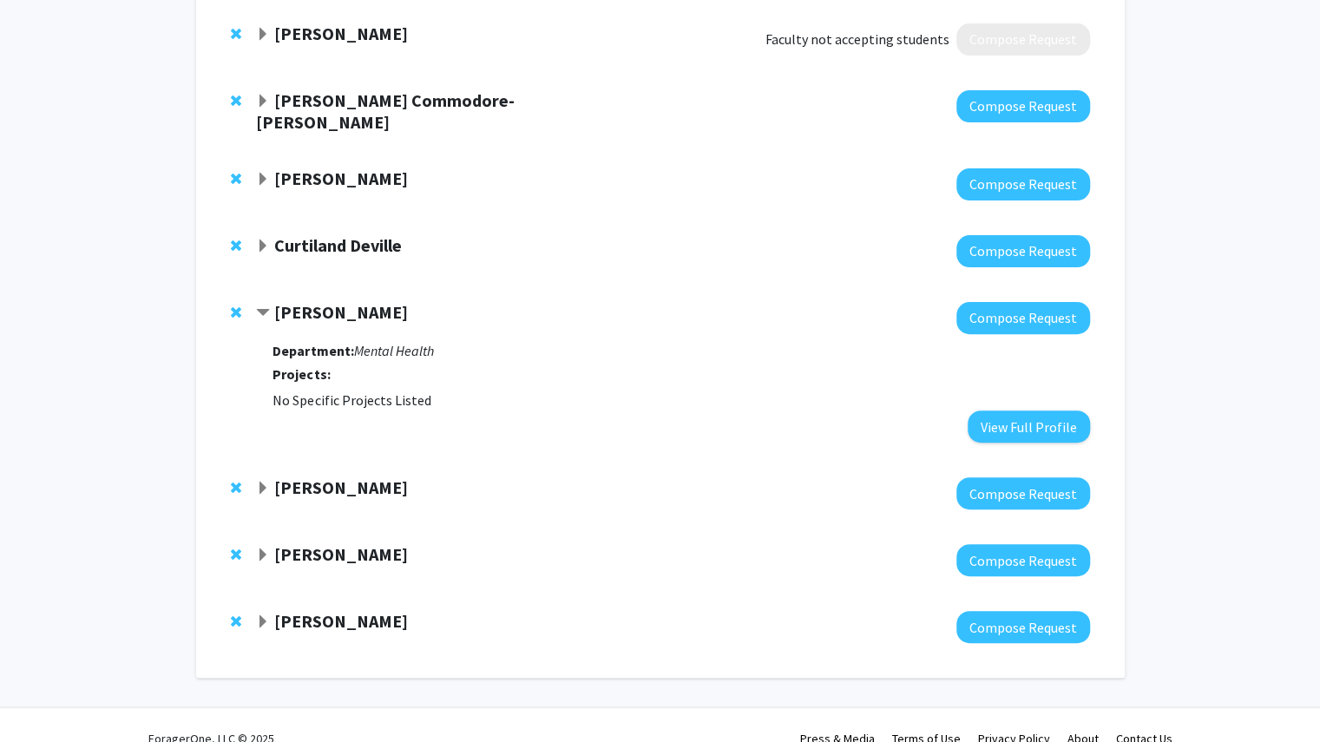
click at [256, 306] on span "Contract Javiera Johnson Bookmark" at bounding box center [263, 313] width 14 height 14
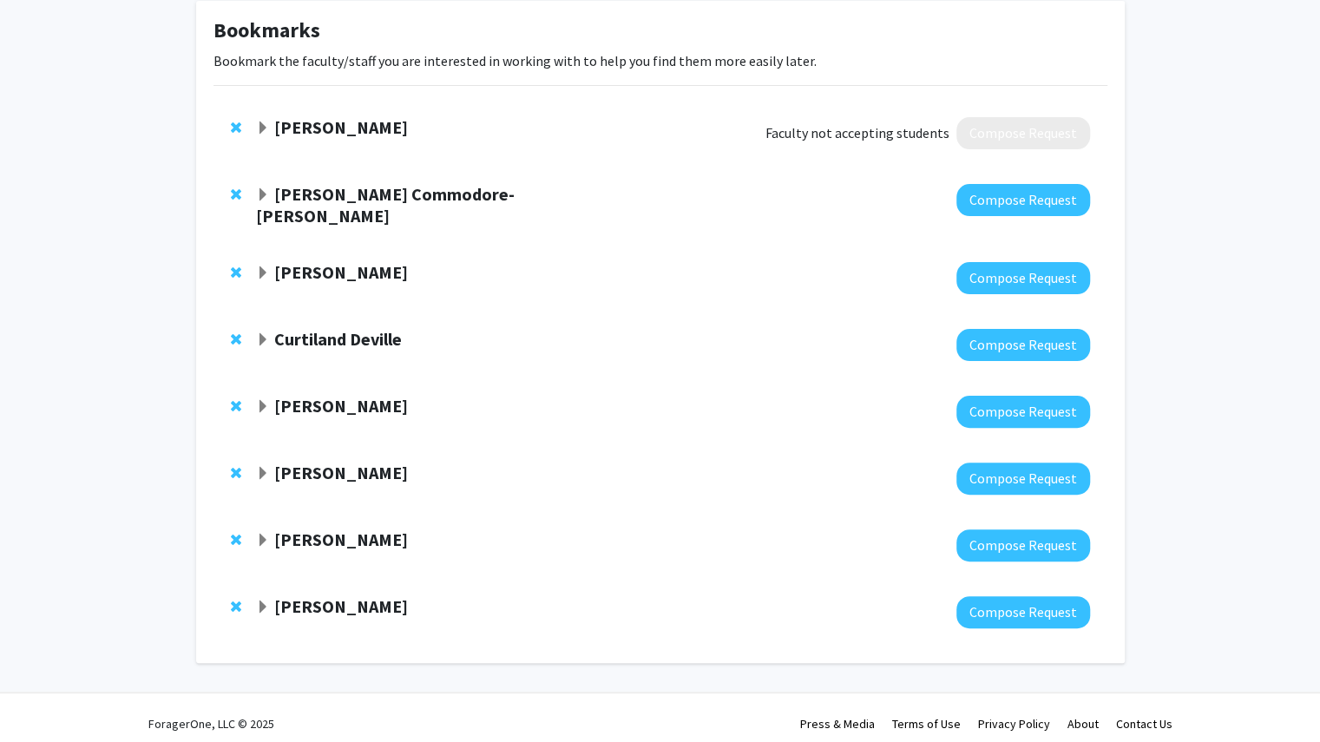
click at [279, 462] on strong "[PERSON_NAME]" at bounding box center [341, 473] width 134 height 22
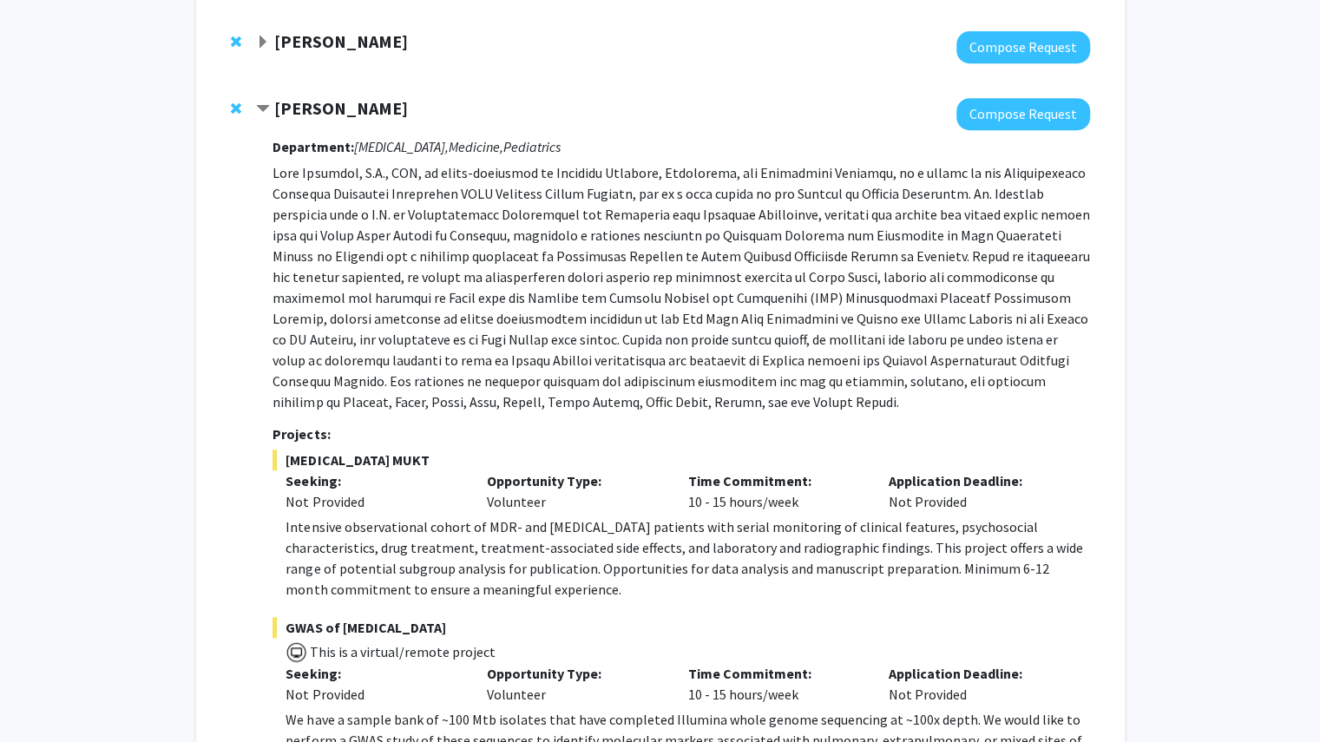
scroll to position [456, 0]
click at [262, 102] on span "Contract Jeffrey Tornheim Bookmark" at bounding box center [263, 109] width 14 height 14
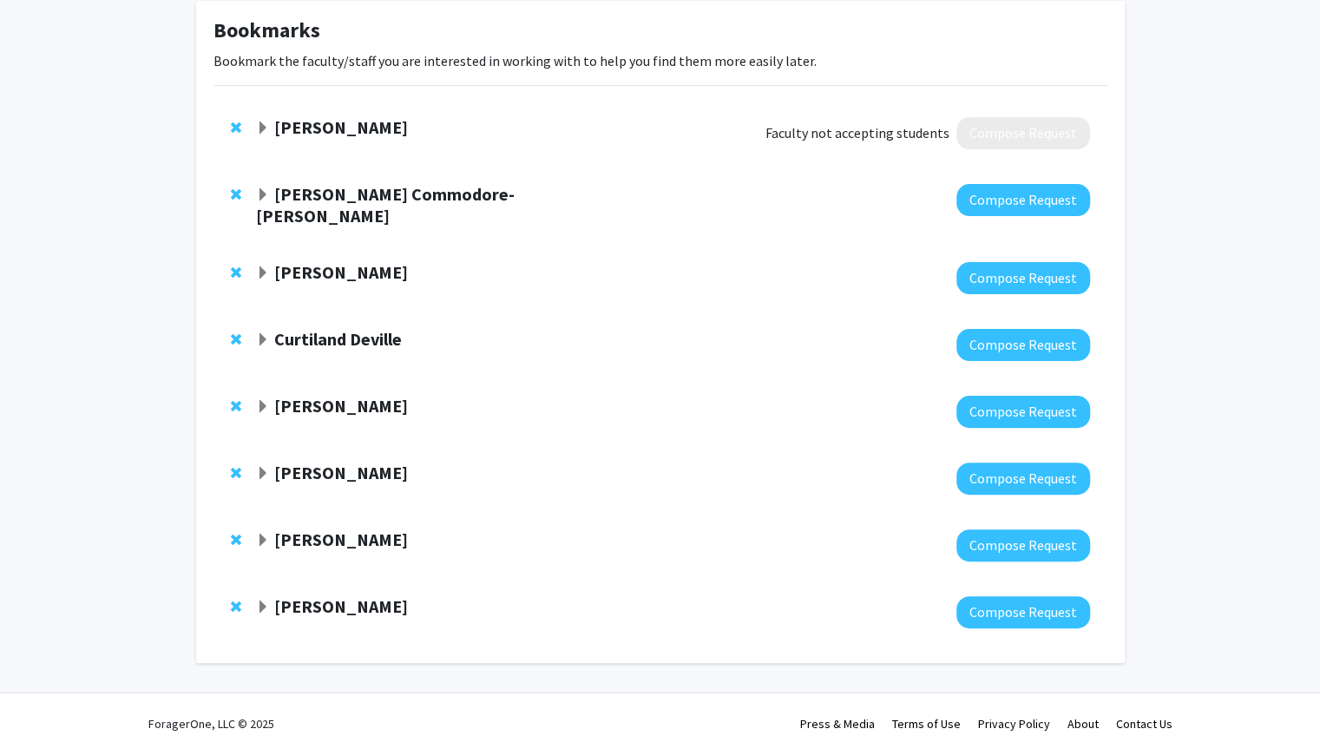
click at [266, 529] on div "[PERSON_NAME]" at bounding box center [443, 540] width 375 height 22
click at [264, 534] on span "Expand Emily Boss Bookmark" at bounding box center [263, 541] width 14 height 14
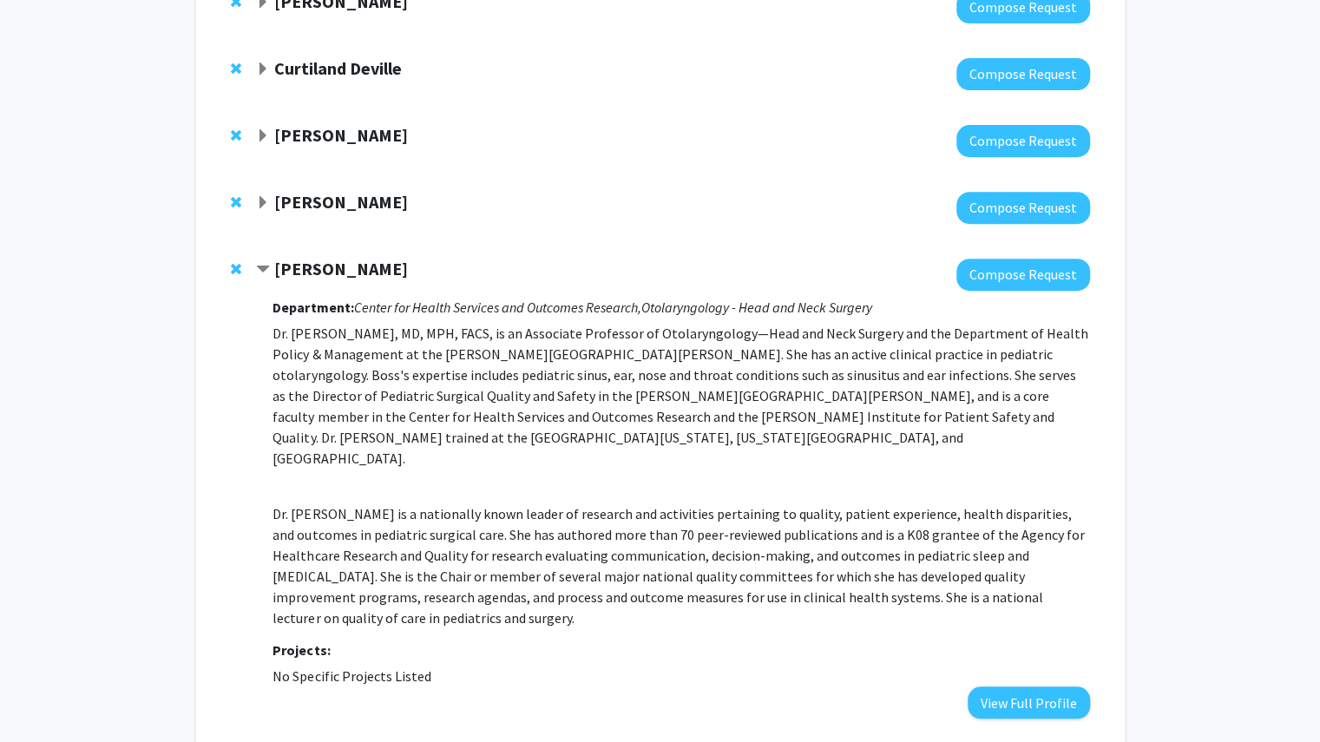
scroll to position [364, 0]
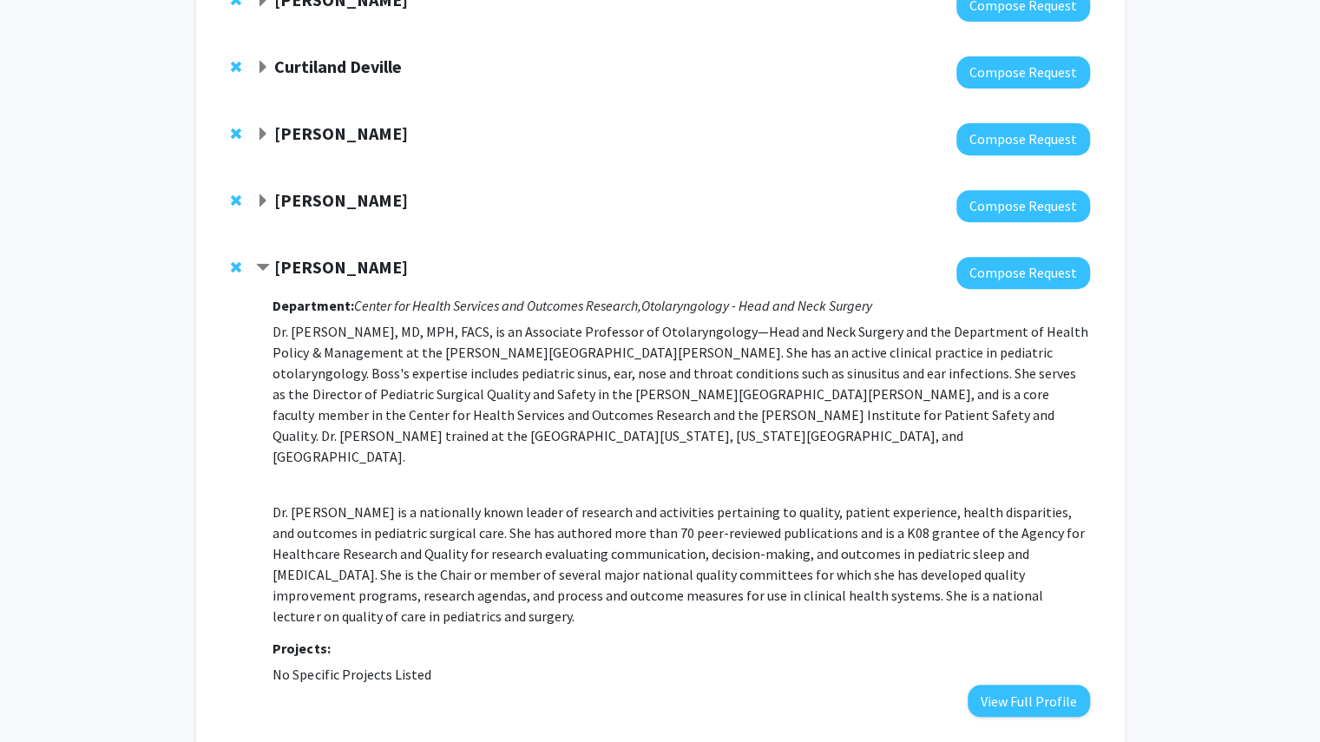
click at [259, 261] on span "Contract Emily Boss Bookmark" at bounding box center [263, 268] width 14 height 14
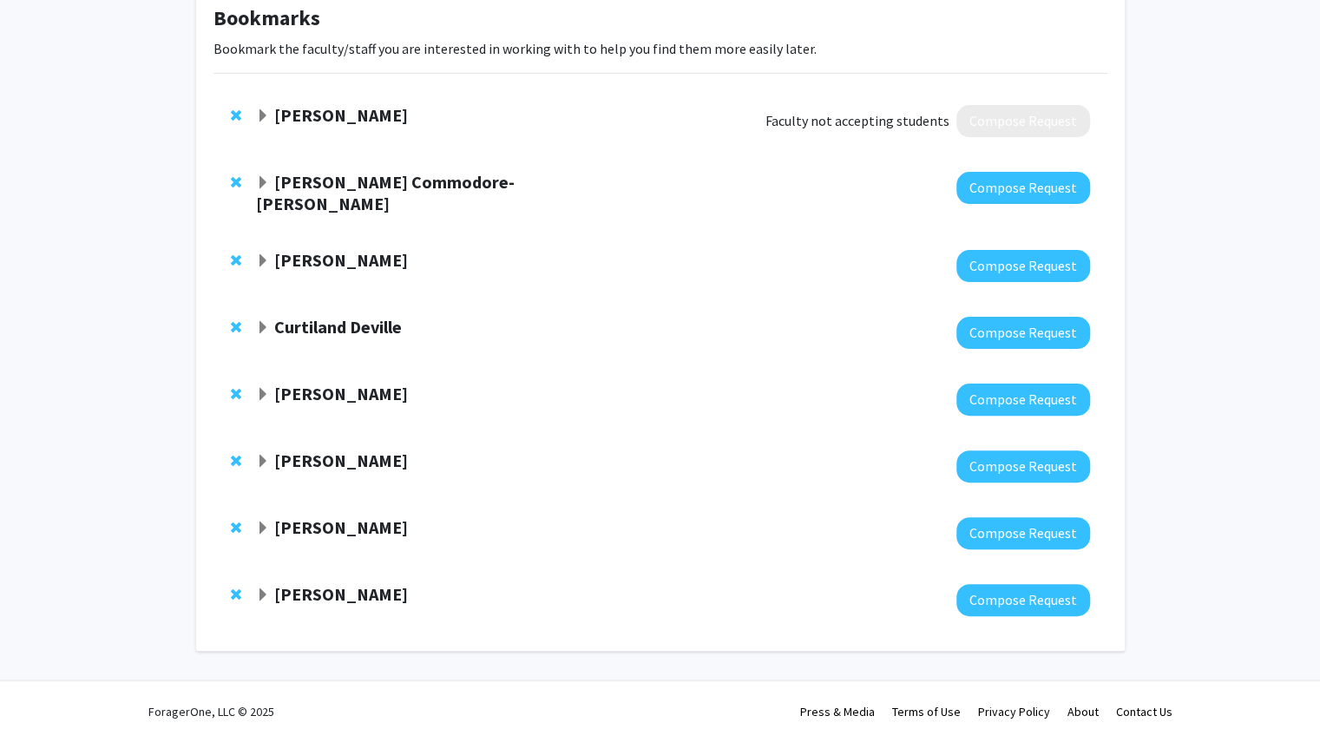
scroll to position [92, 0]
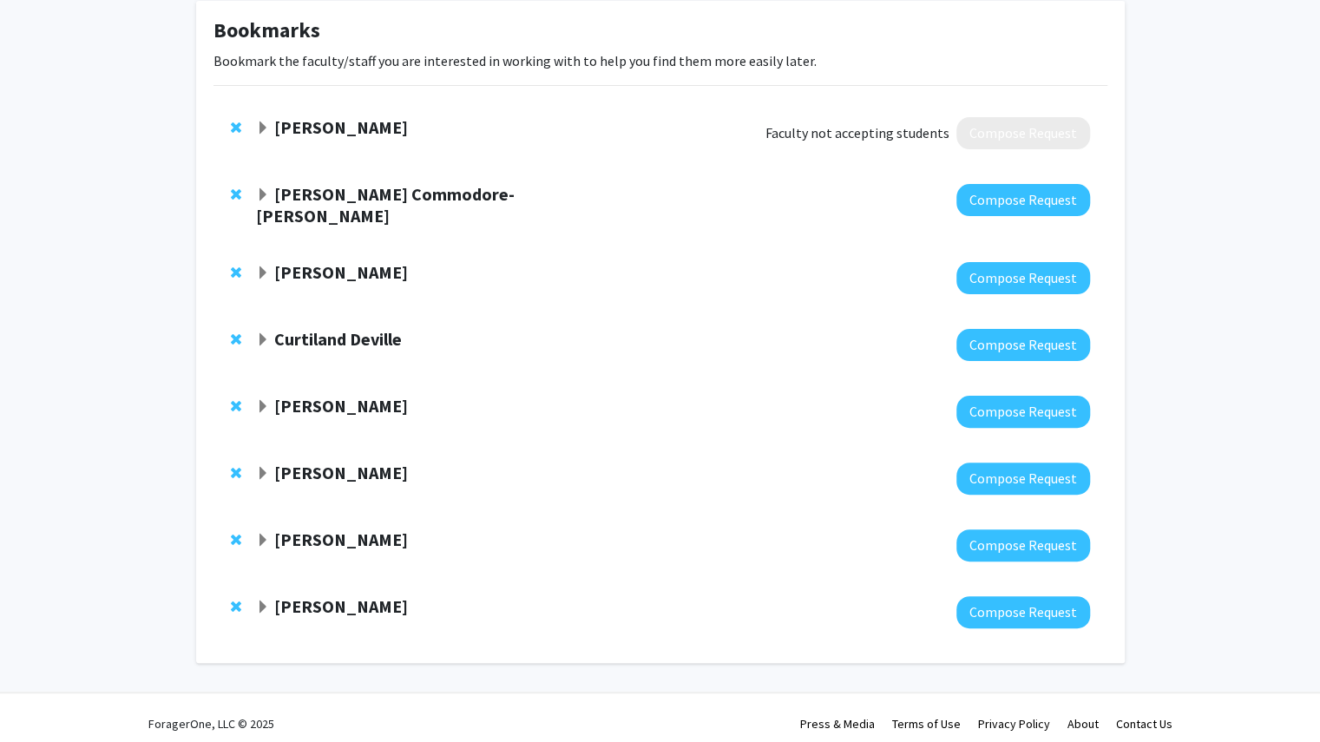
click at [264, 601] on span "Expand Fenan Rassu Bookmark" at bounding box center [263, 608] width 14 height 14
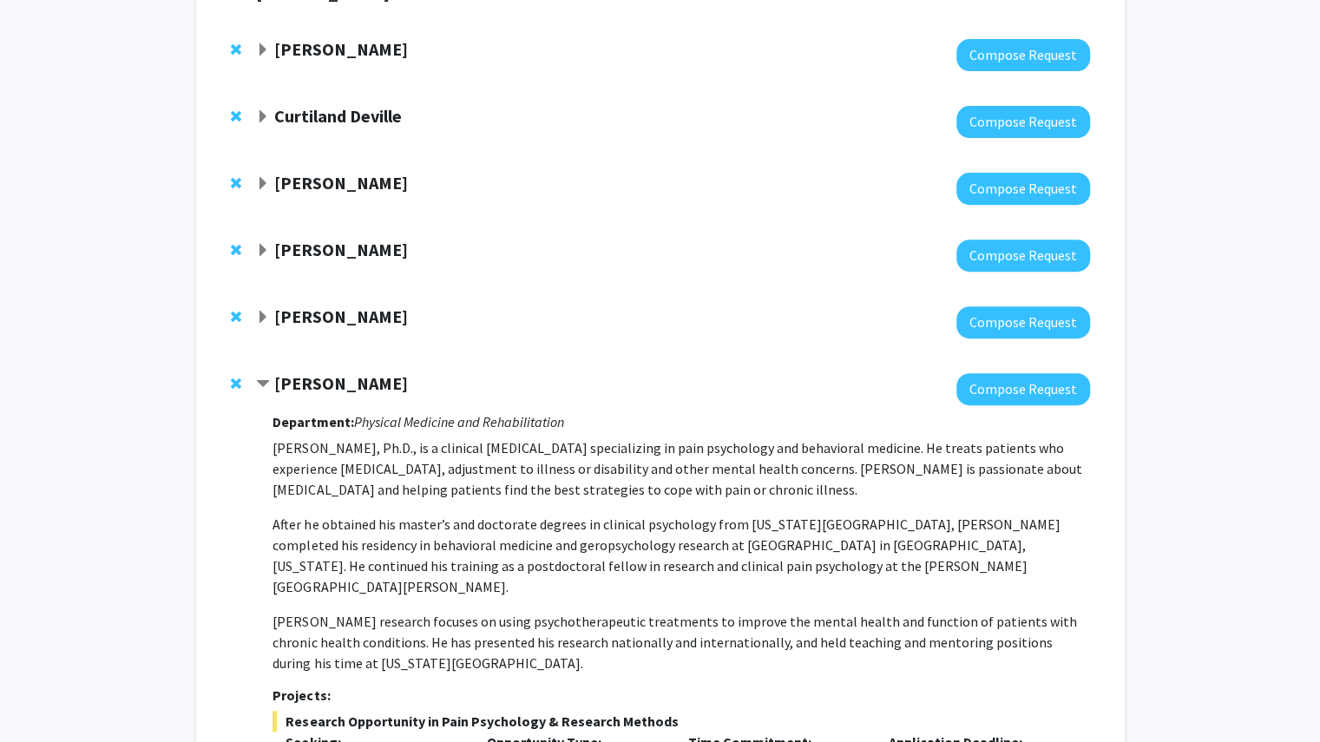
scroll to position [386, 0]
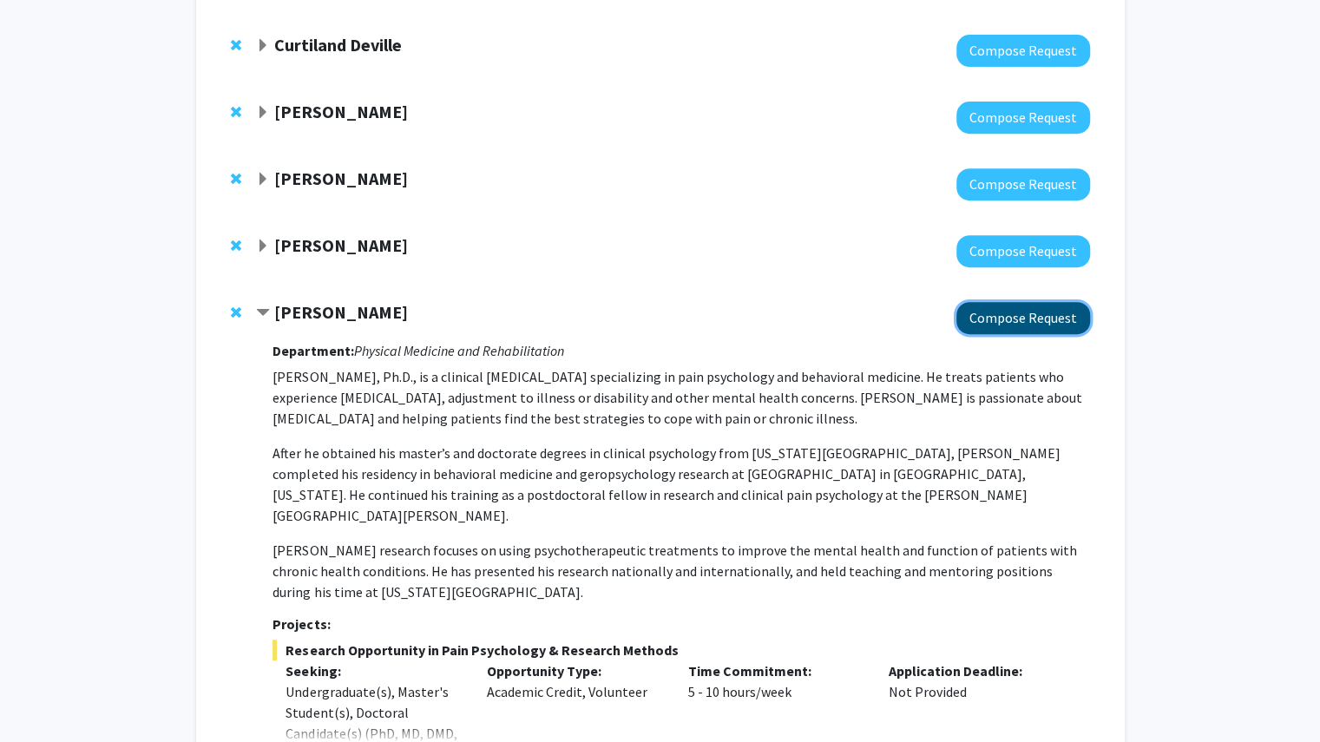
click at [677, 311] on button "Compose Request" at bounding box center [1023, 318] width 134 height 32
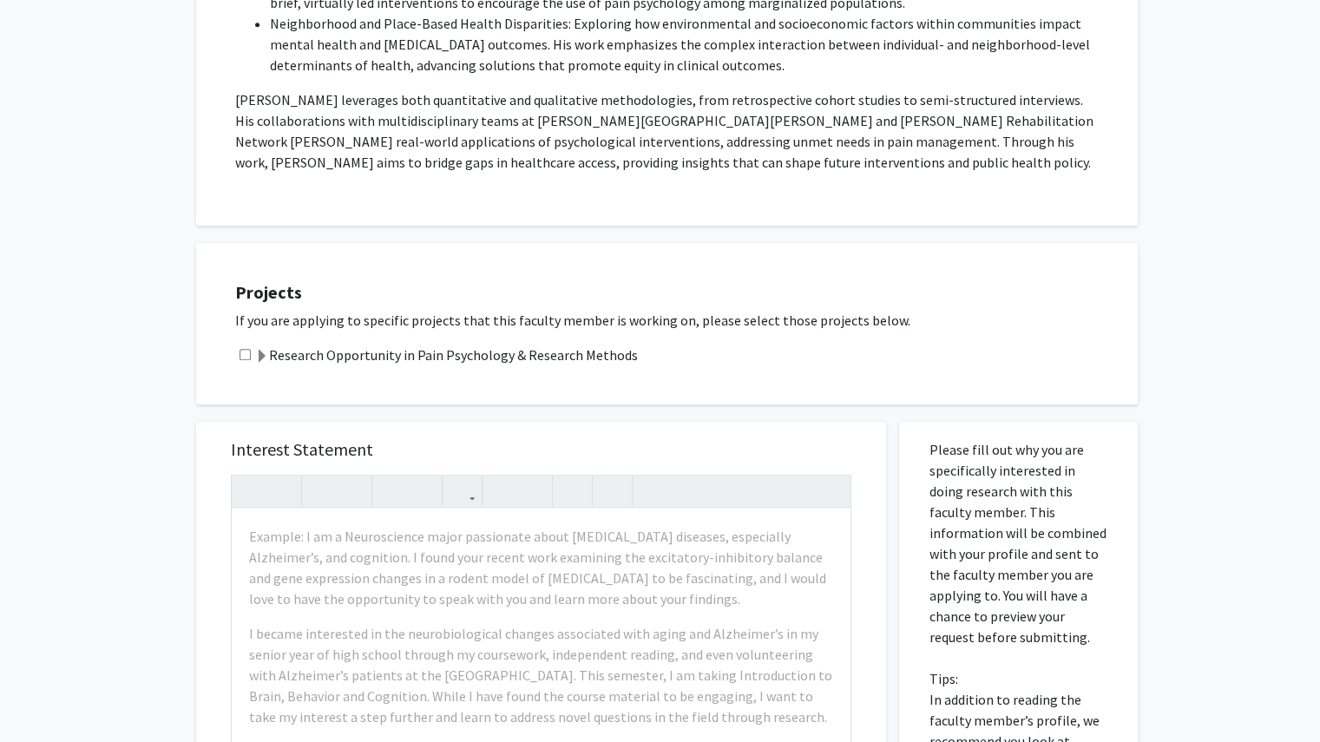
scroll to position [632, 0]
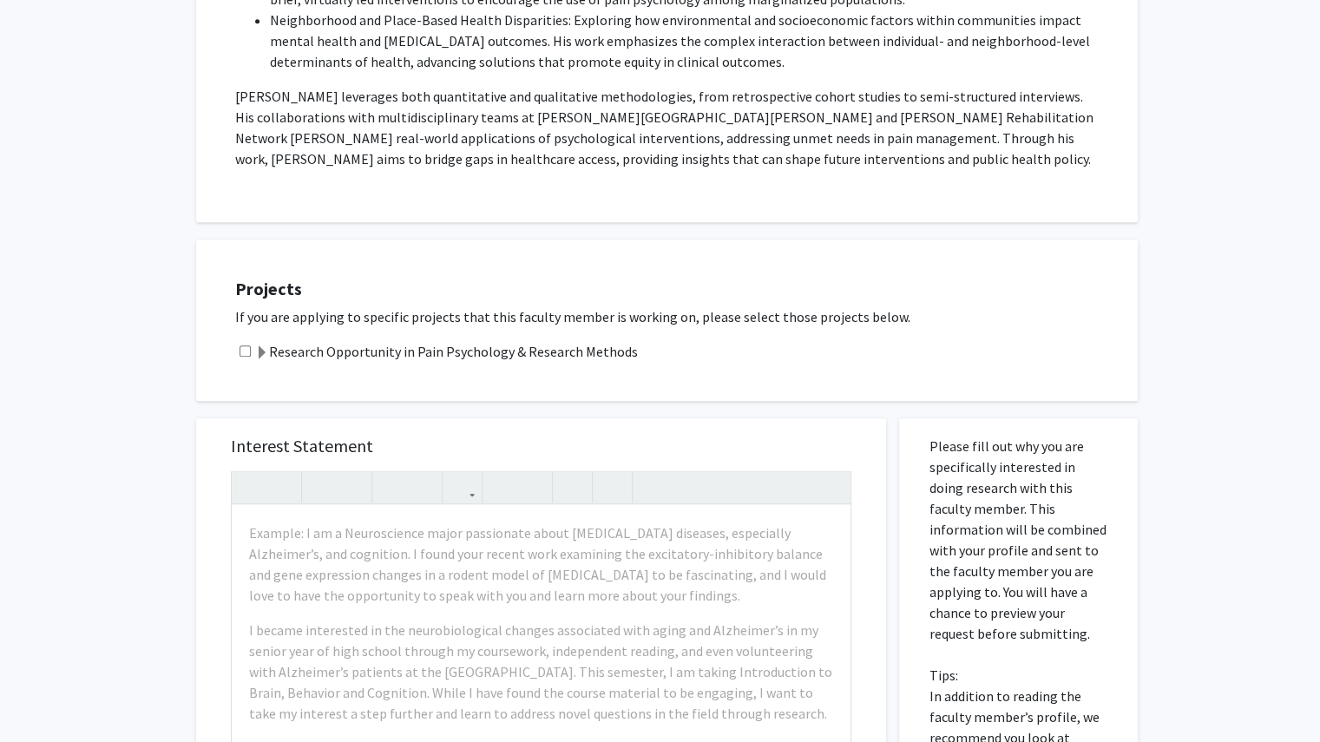
click at [323, 341] on label "Research Opportunity in Pain Psychology & Research Methods" at bounding box center [446, 351] width 383 height 21
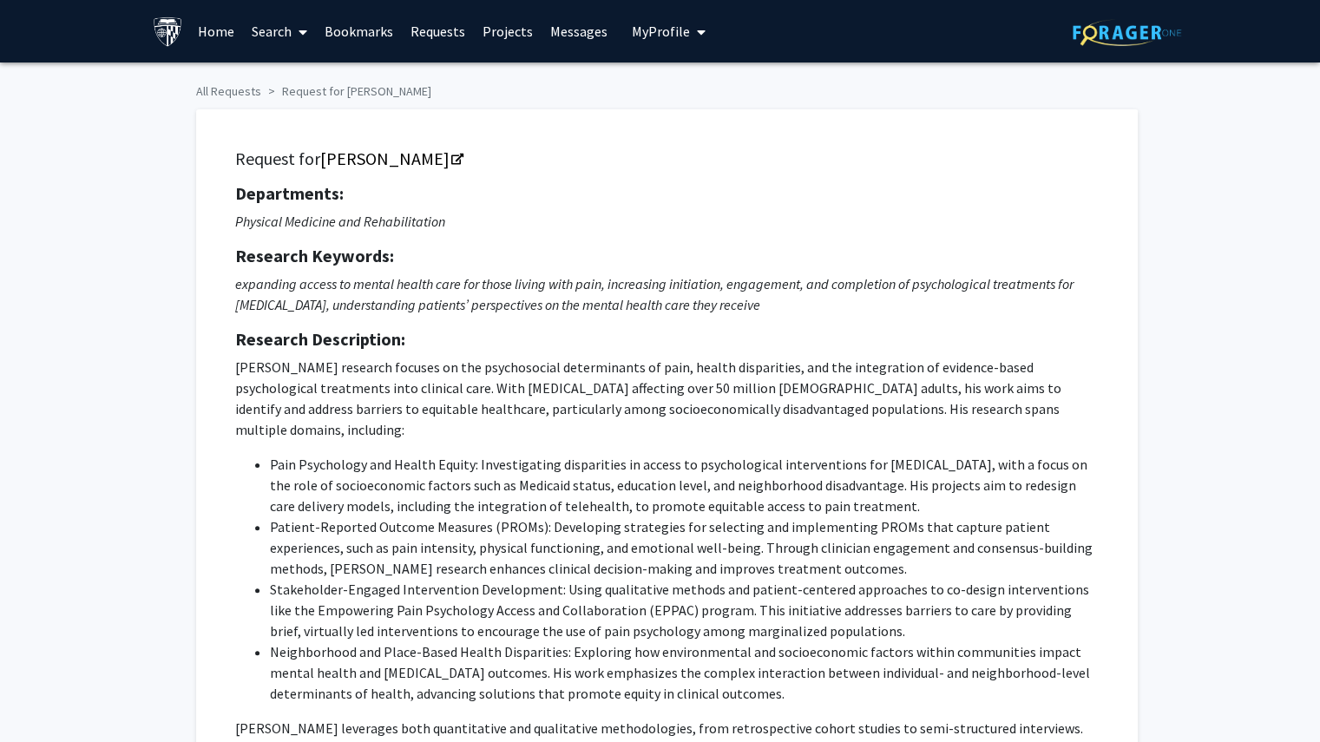
scroll to position [1, 0]
